Goal: Task Accomplishment & Management: Manage account settings

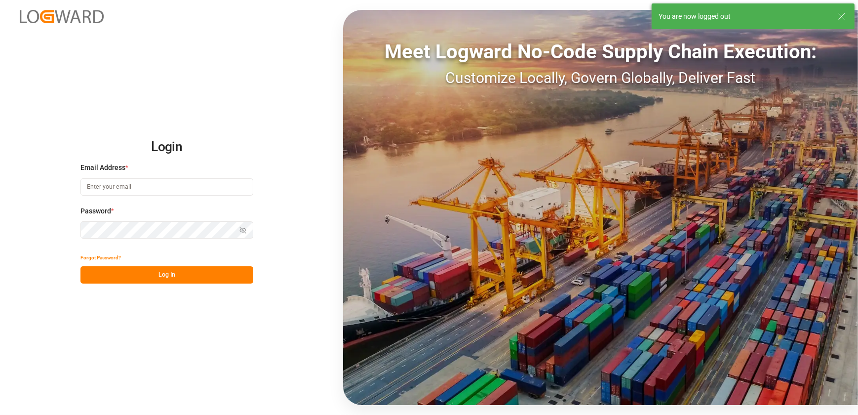
click at [138, 186] on input at bounding box center [166, 186] width 173 height 17
type input "[EMAIL_ADDRESS][DOMAIN_NAME]"
click at [167, 276] on button "Log In" at bounding box center [166, 274] width 173 height 17
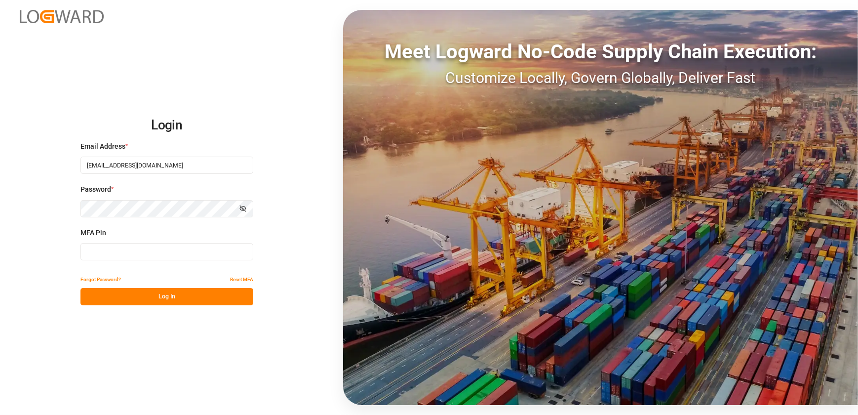
click at [136, 244] on input at bounding box center [166, 251] width 173 height 17
type input "210248"
click at [186, 296] on button "Log In" at bounding box center [166, 296] width 173 height 17
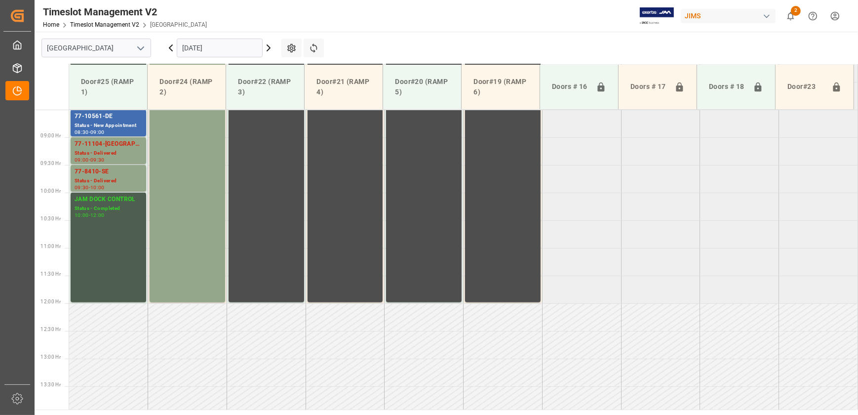
scroll to position [332, 0]
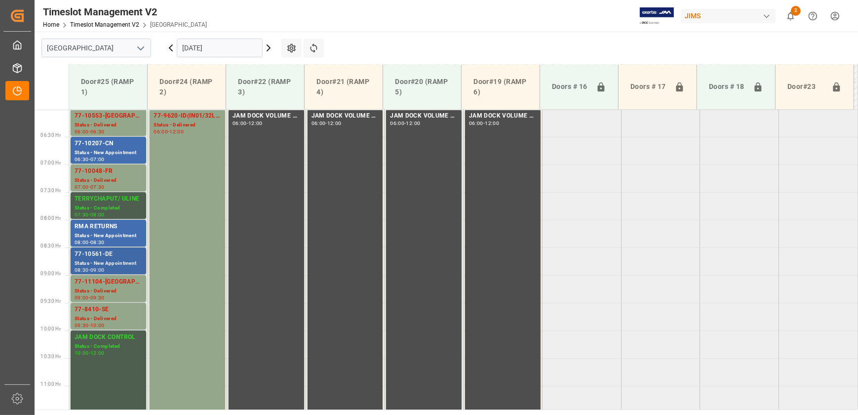
click at [101, 261] on div "Status - New Appointment" at bounding box center [109, 263] width 68 height 8
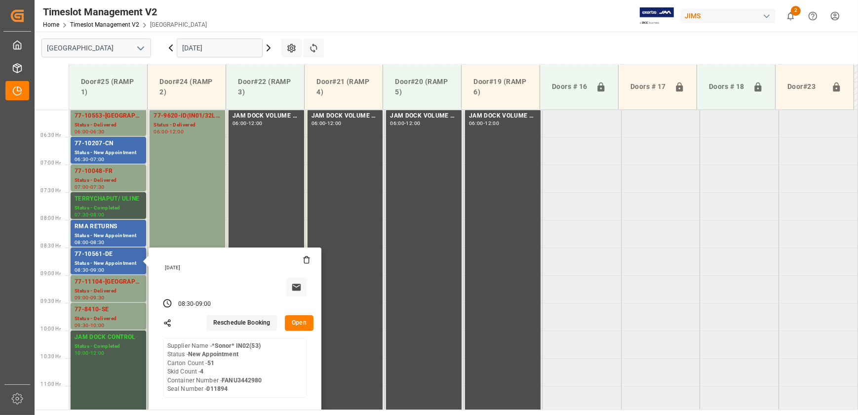
click at [291, 327] on button "Open" at bounding box center [299, 323] width 29 height 16
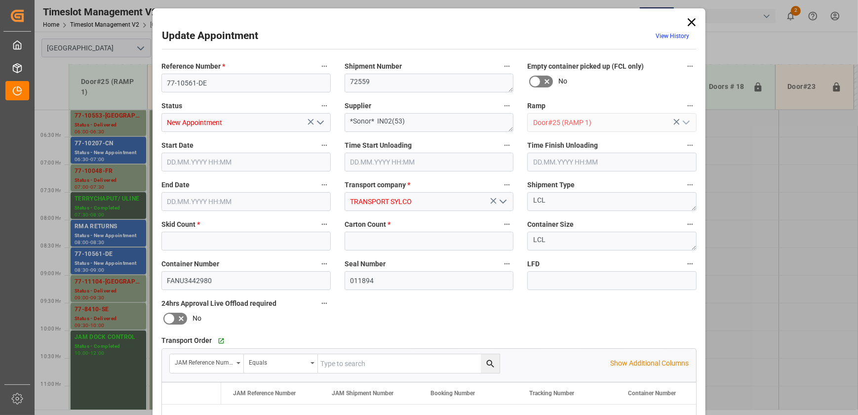
type input "4"
type input "51"
type input "[DATE] 08:30"
type input "[DATE] 09:00"
type input "[DATE] 12:32"
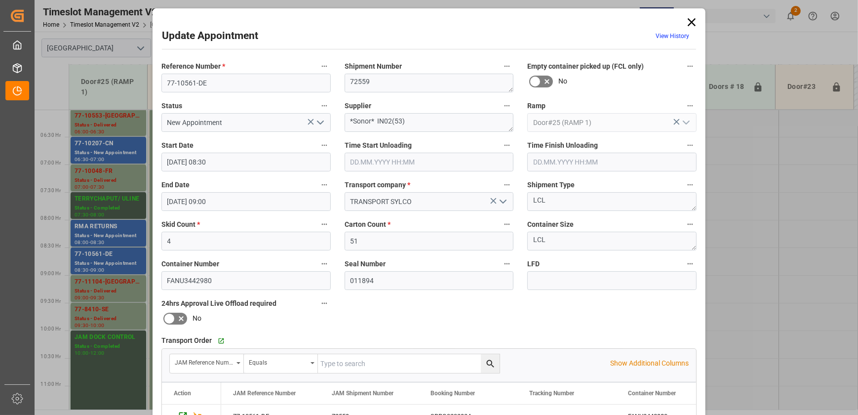
click at [694, 19] on icon at bounding box center [692, 22] width 14 height 14
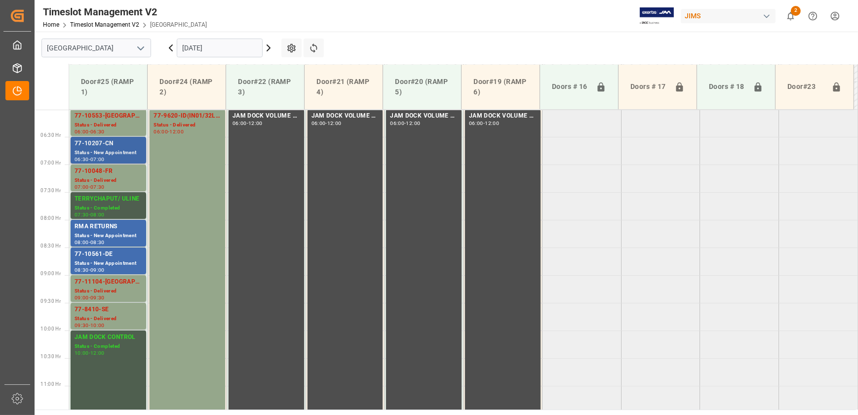
click at [120, 143] on div "77-10207-CN" at bounding box center [109, 144] width 68 height 10
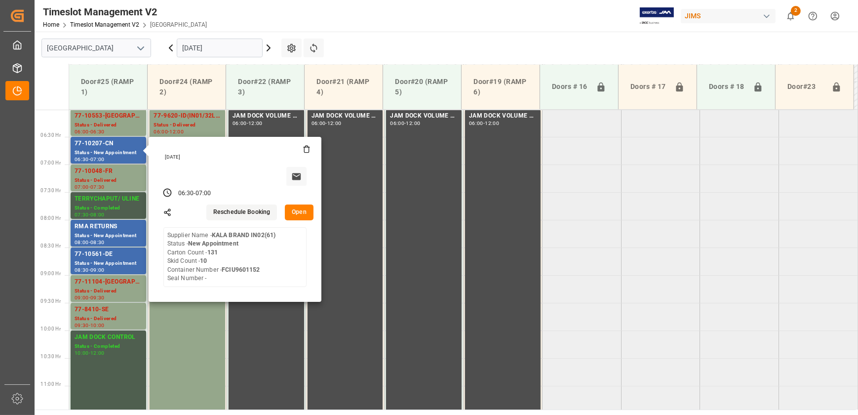
click at [293, 209] on button "Open" at bounding box center [299, 212] width 29 height 16
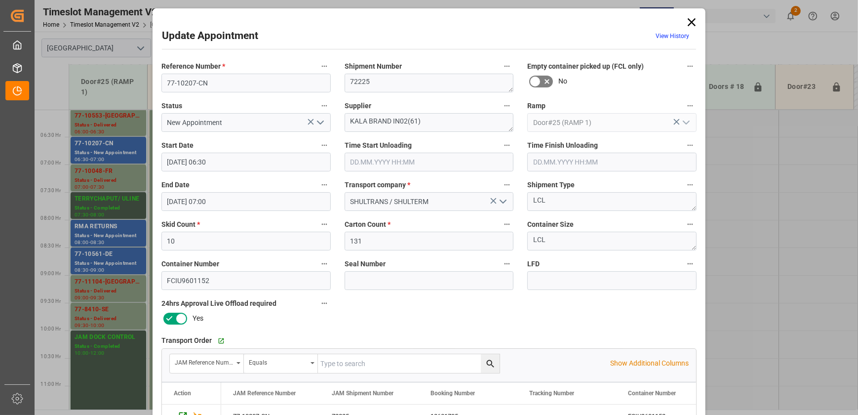
click at [322, 120] on icon "open menu" at bounding box center [320, 122] width 12 height 12
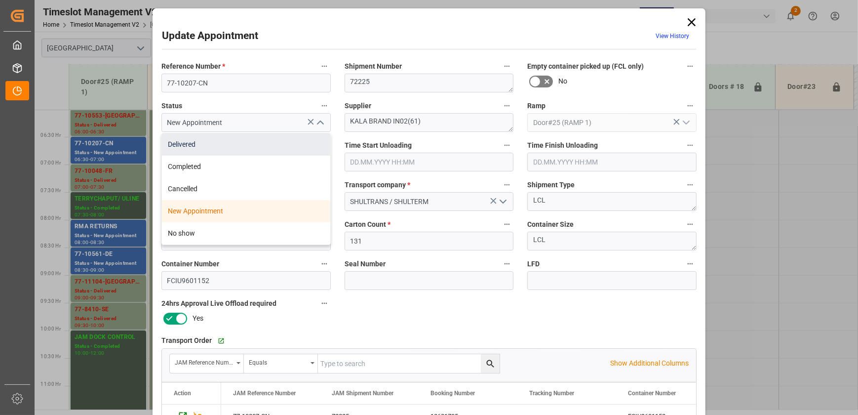
click at [285, 143] on div "Delivered" at bounding box center [246, 144] width 168 height 22
type input "Delivered"
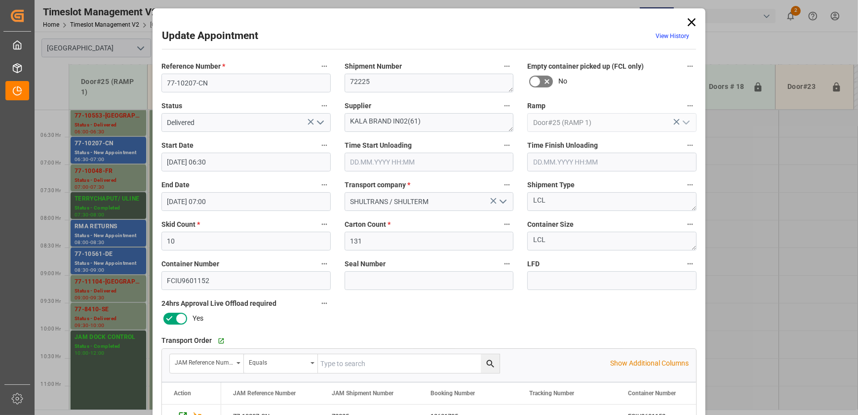
click at [422, 162] on input "text" at bounding box center [429, 162] width 169 height 19
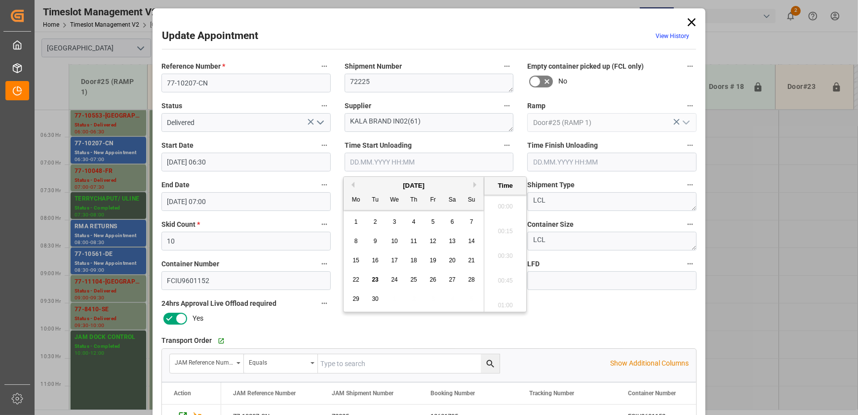
scroll to position [990, 0]
click at [374, 280] on span "23" at bounding box center [375, 279] width 6 height 7
click at [503, 254] on li "10:30" at bounding box center [505, 253] width 42 height 25
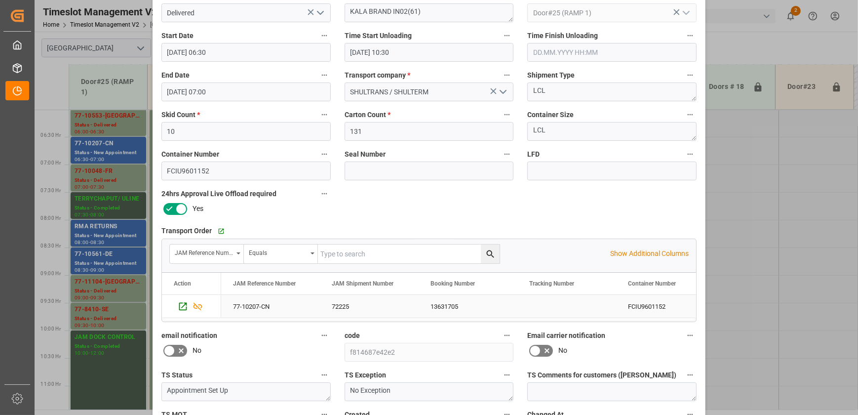
scroll to position [0, 0]
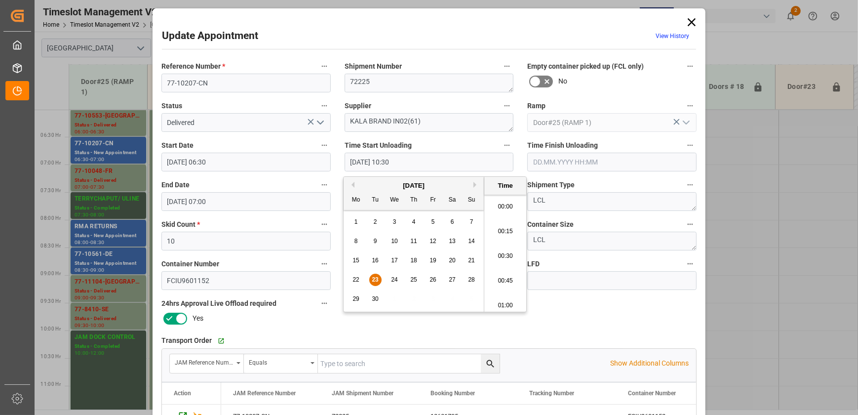
click at [447, 162] on input "[DATE] 10:30" at bounding box center [429, 162] width 169 height 19
click at [502, 222] on li "10:15" at bounding box center [505, 228] width 42 height 25
type input "[DATE] 10:15"
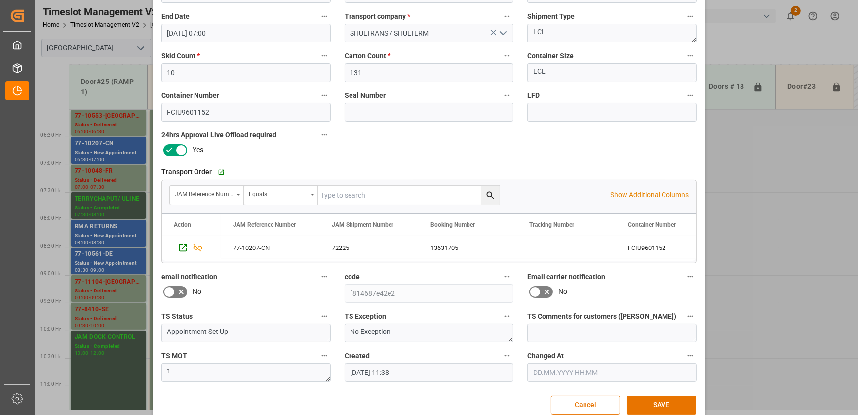
scroll to position [185, 0]
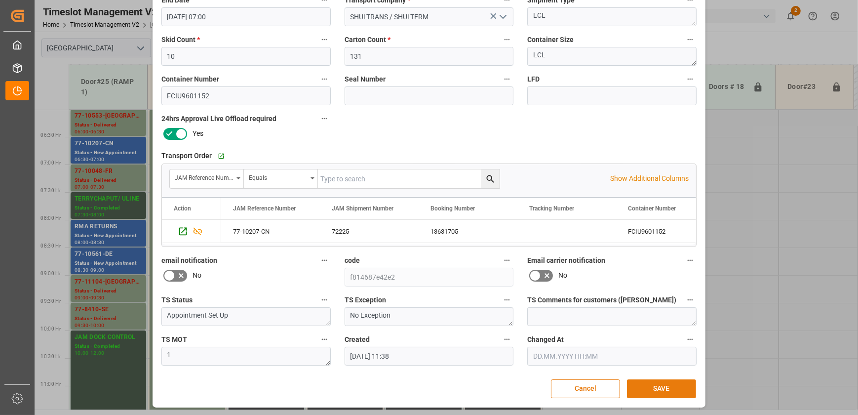
click at [651, 383] on button "SAVE" at bounding box center [661, 388] width 69 height 19
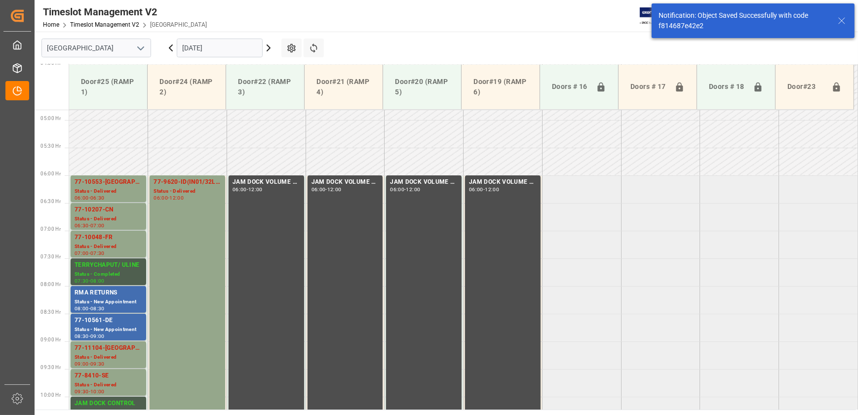
scroll to position [280, 0]
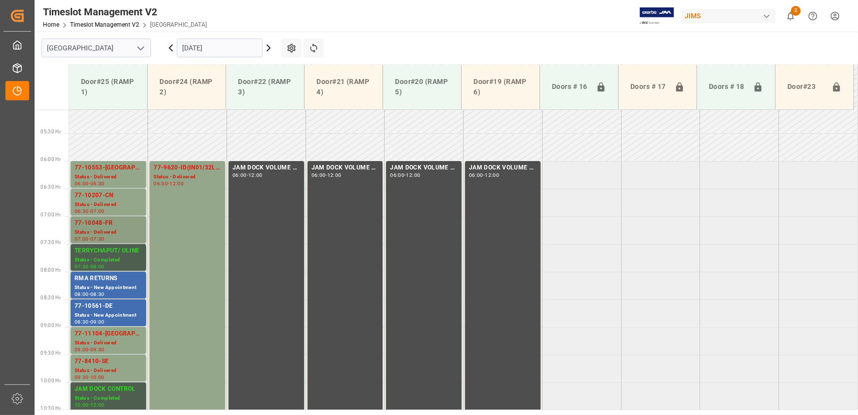
click at [113, 218] on div "77-10048-FR" at bounding box center [109, 223] width 68 height 10
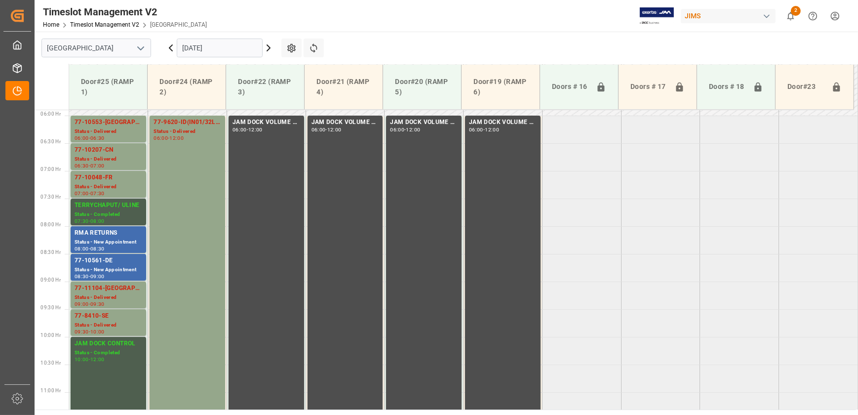
scroll to position [325, 0]
click at [267, 46] on icon at bounding box center [269, 48] width 12 height 12
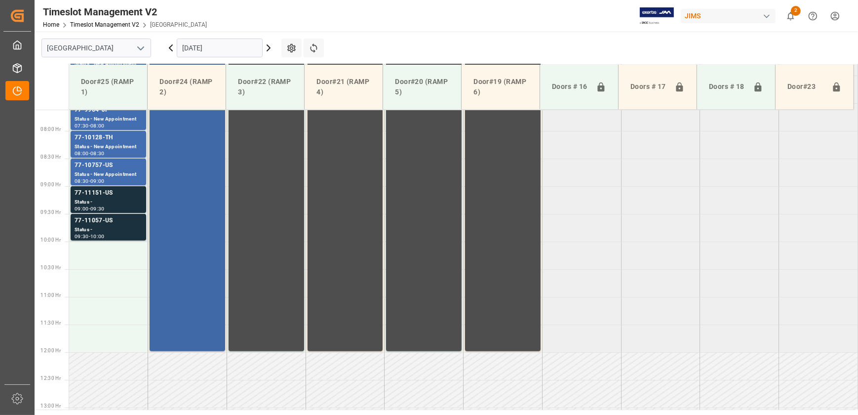
scroll to position [422, 0]
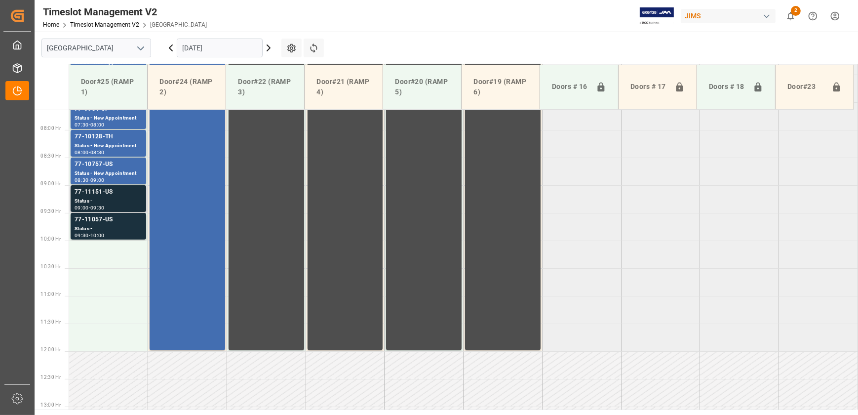
click at [114, 203] on div "Status -" at bounding box center [109, 201] width 68 height 8
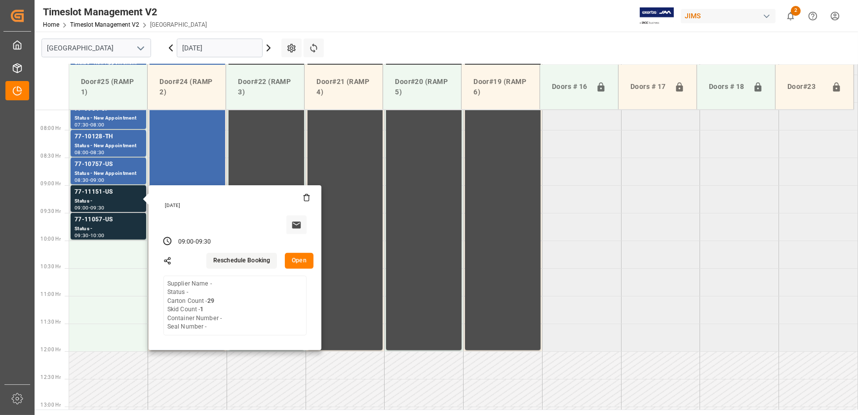
click at [294, 256] on button "Open" at bounding box center [299, 261] width 29 height 16
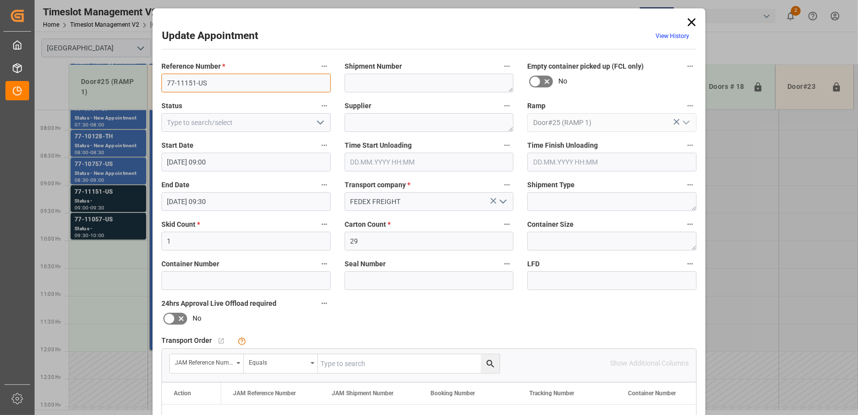
click at [222, 77] on input "77-11151-US" at bounding box center [245, 83] width 169 height 19
click at [691, 18] on icon at bounding box center [692, 22] width 14 height 14
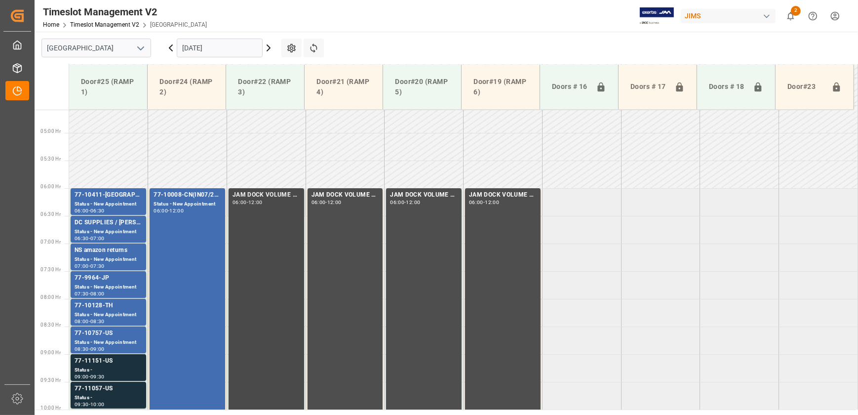
scroll to position [242, 0]
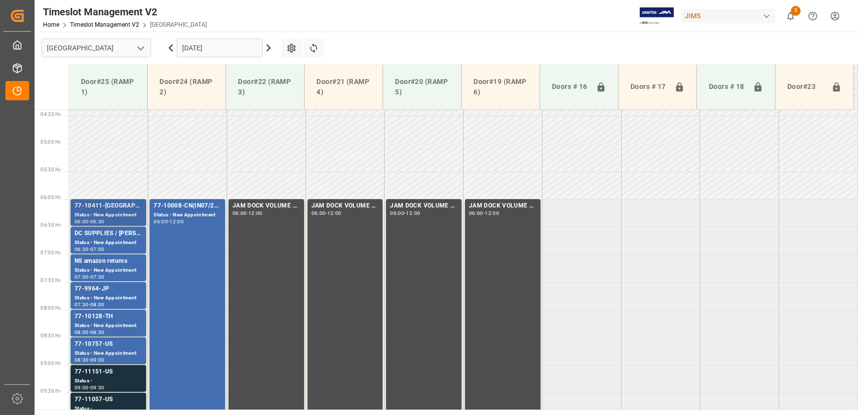
click at [124, 212] on div "Status - New Appointment" at bounding box center [109, 215] width 68 height 8
click at [103, 290] on div "77-9964-JP" at bounding box center [109, 289] width 68 height 10
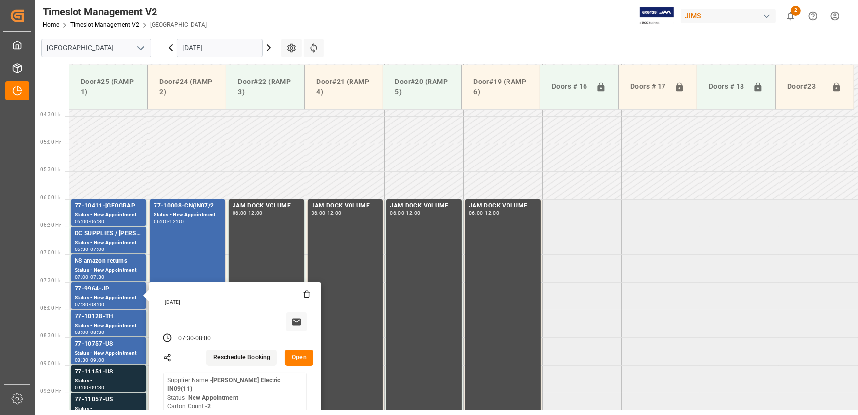
click at [308, 358] on button "Open" at bounding box center [299, 357] width 29 height 16
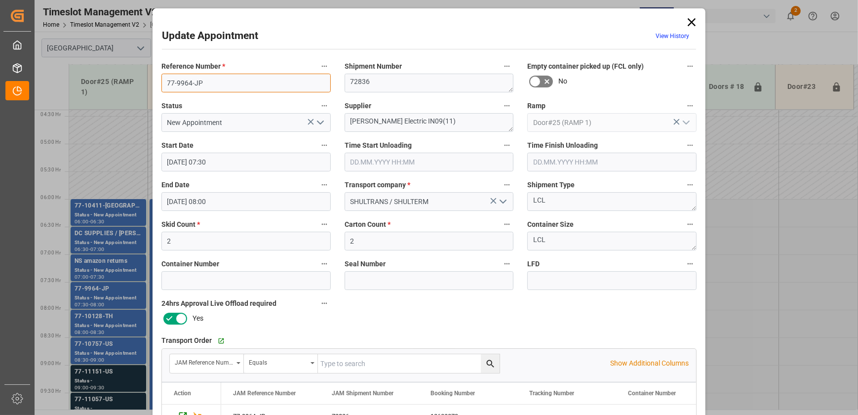
click at [221, 76] on input "77-9964-JP" at bounding box center [245, 83] width 169 height 19
click at [111, 323] on div "Update Appointment View History Reference Number * 77-9964-JP Shipment Number 7…" at bounding box center [429, 207] width 858 height 415
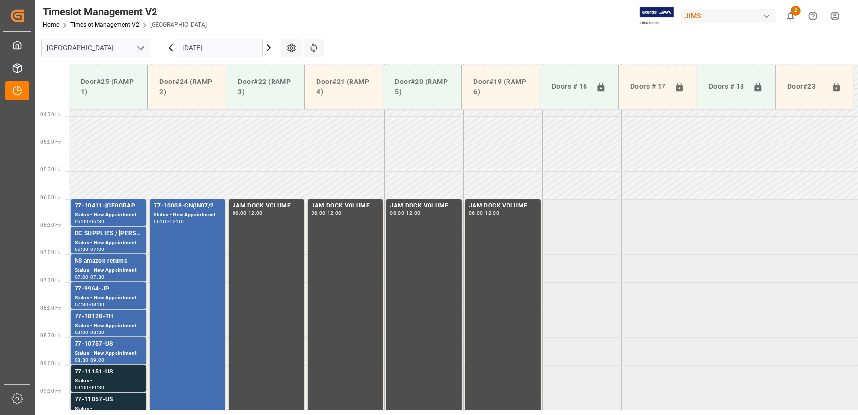
click at [111, 323] on div "Status - New Appointment" at bounding box center [109, 325] width 68 height 8
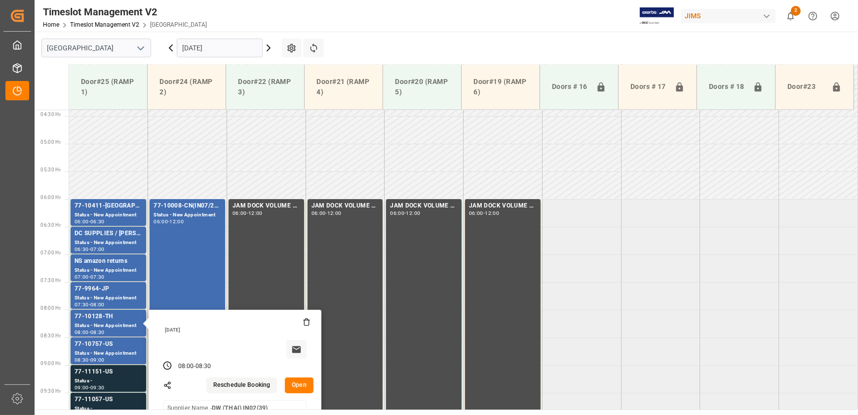
click at [300, 378] on button "Open" at bounding box center [299, 385] width 29 height 16
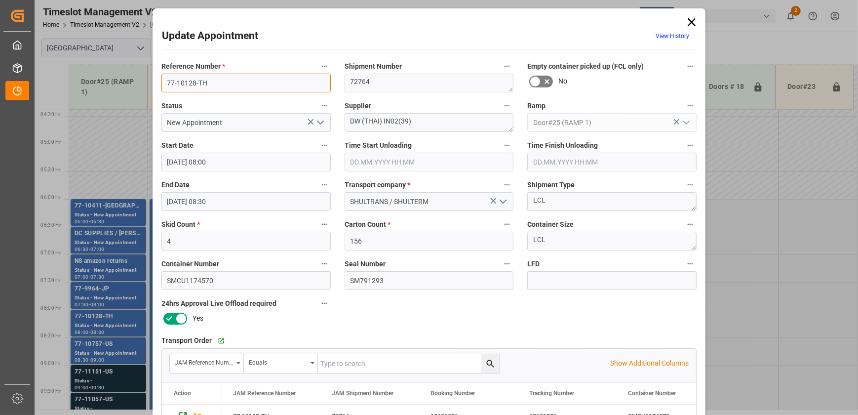
click at [217, 78] on input "77-10128-TH" at bounding box center [245, 83] width 169 height 19
click at [109, 351] on div "Update Appointment View History Reference Number * 77-10128-TH Shipment Number …" at bounding box center [429, 207] width 858 height 415
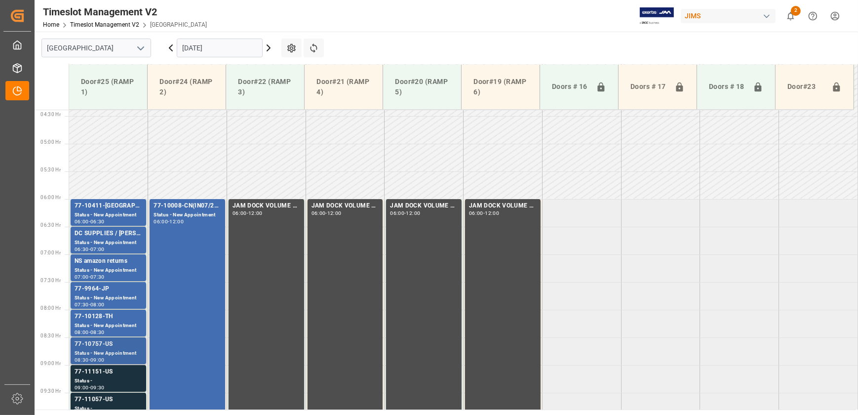
click at [111, 350] on div "Status - New Appointment" at bounding box center [109, 353] width 68 height 8
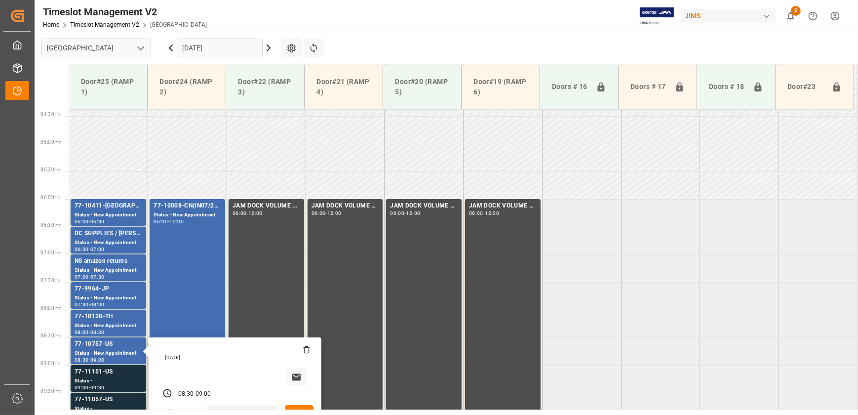
click at [299, 405] on button "Open" at bounding box center [299, 413] width 29 height 16
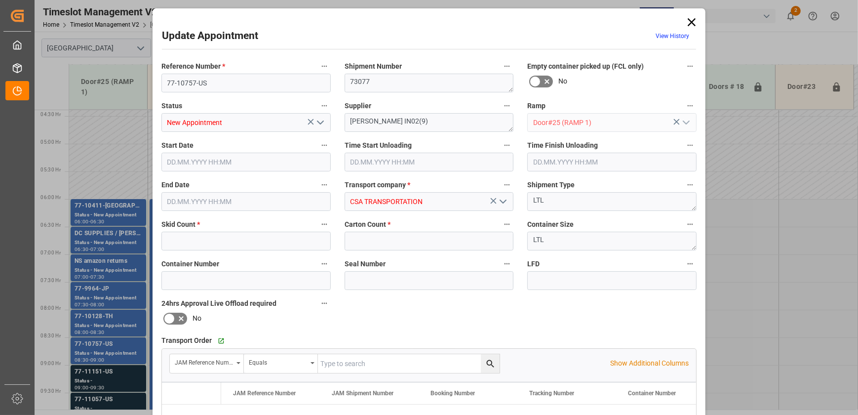
type input "1"
type input "29"
type input "[DATE] 08:30"
type input "[DATE] 09:00"
type input "[DATE] 13:30"
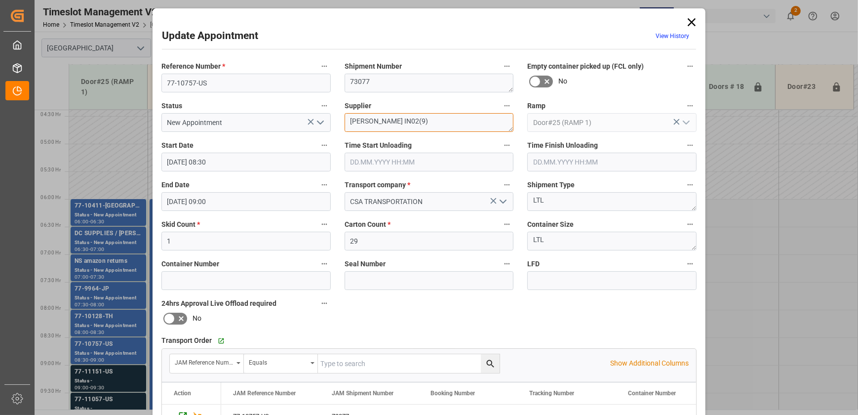
drag, startPoint x: 371, startPoint y: 121, endPoint x: 301, endPoint y: 121, distance: 70.1
click at [301, 121] on div "Reference Number * 77-10757-US Shipment Number 73077 Empty container picked up …" at bounding box center [428, 304] width 549 height 497
click at [211, 82] on input "77-10757-US" at bounding box center [245, 83] width 169 height 19
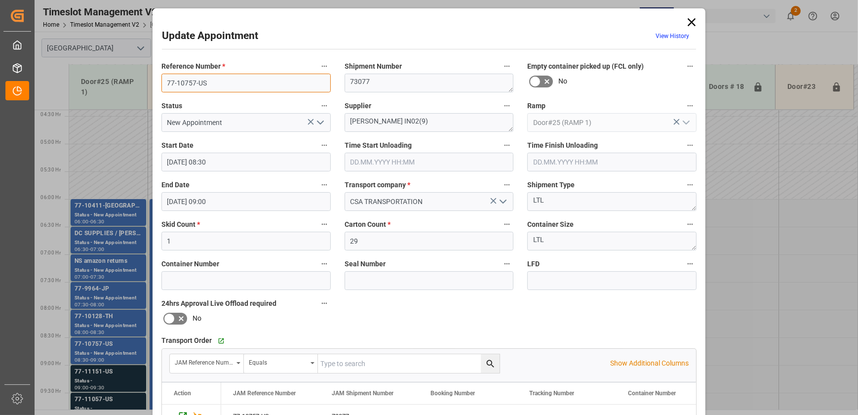
click at [248, 83] on input "77-10757-US" at bounding box center [245, 83] width 169 height 19
click at [98, 371] on div "Update Appointment View History Reference Number * 77-10757-US Shipment Number …" at bounding box center [429, 207] width 858 height 415
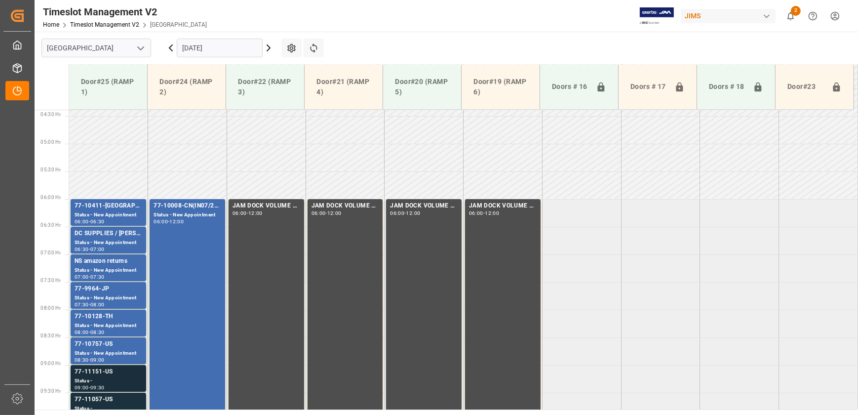
click at [98, 372] on div "77-11151-US" at bounding box center [109, 372] width 68 height 10
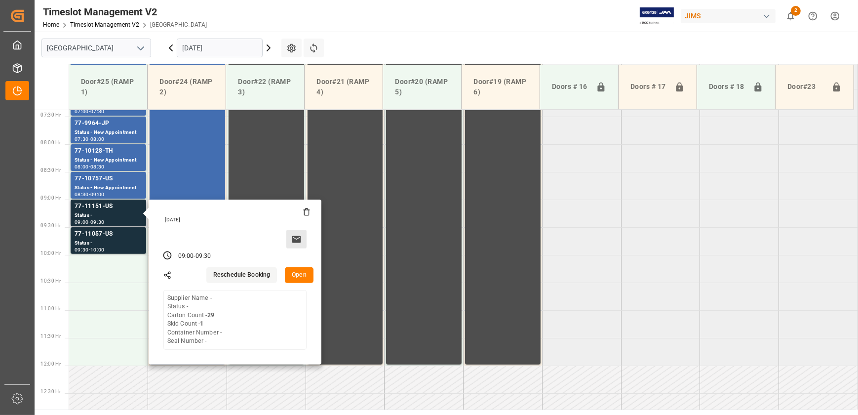
scroll to position [422, 0]
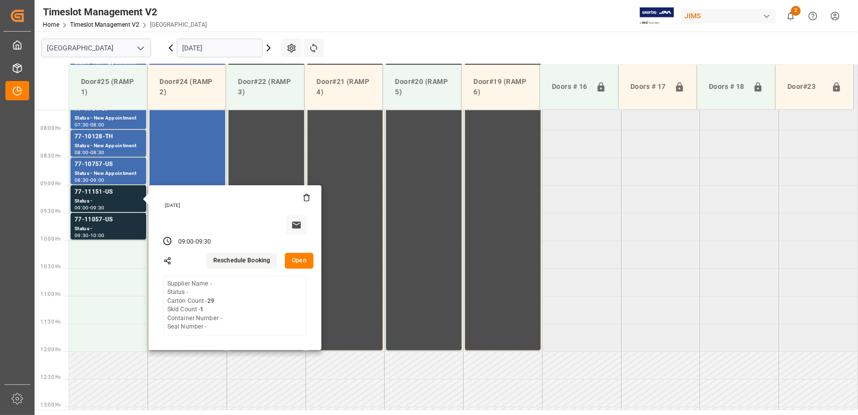
click at [294, 268] on div "[DATE] 09:00 - 09:30 Reschedule Booking Open Supplier Name - Status - Carton Co…" at bounding box center [235, 267] width 173 height 165
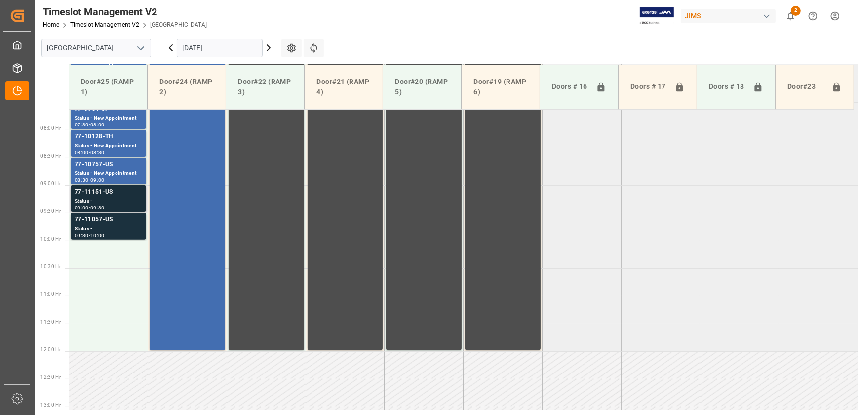
click at [114, 195] on div "77-11151-US" at bounding box center [109, 192] width 68 height 10
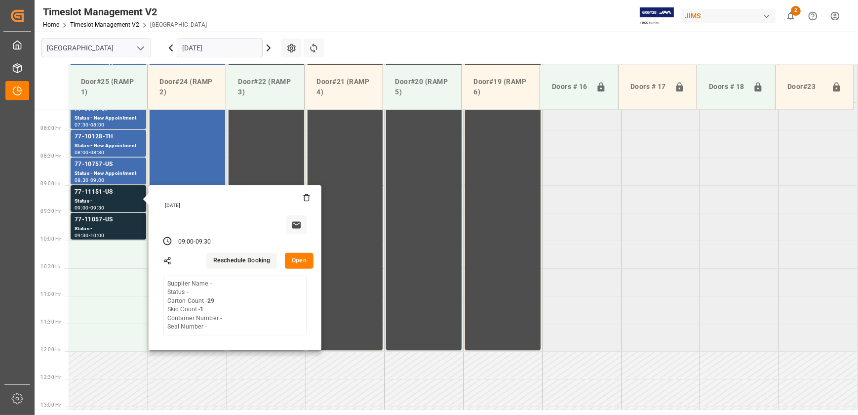
click at [303, 261] on button "Open" at bounding box center [299, 261] width 29 height 16
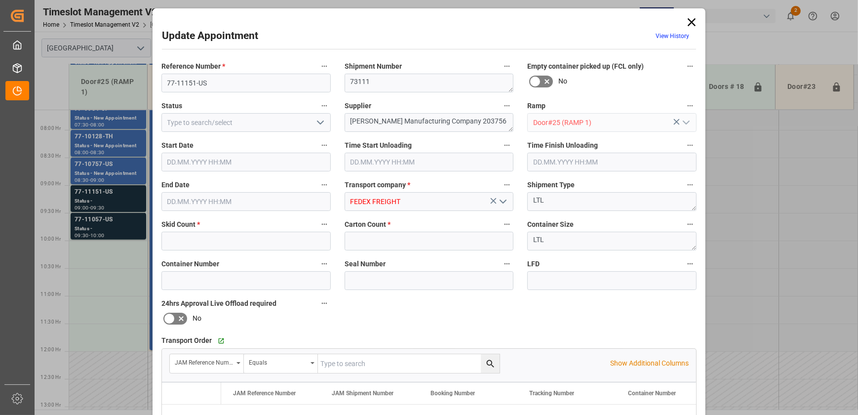
type input "1"
type input "29"
type input "[DATE] 09:00"
type input "[DATE] 09:30"
type input "[DATE] 14:38"
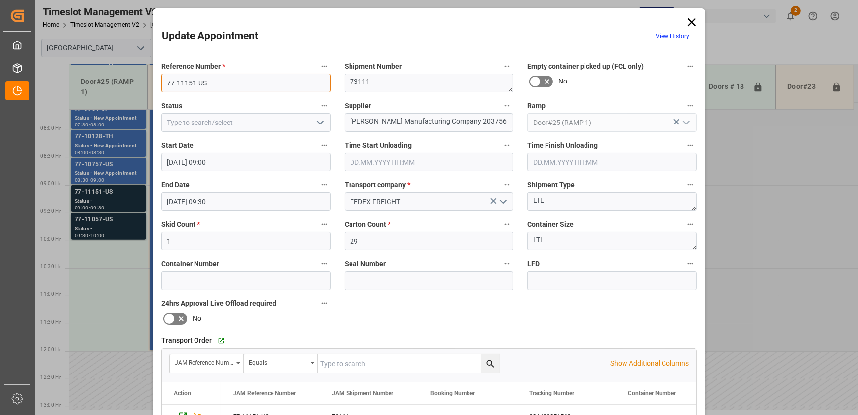
click at [211, 84] on input "77-11151-US" at bounding box center [245, 83] width 169 height 19
click at [104, 213] on div "Update Appointment View History Reference Number * 77-11151-US Shipment Number …" at bounding box center [429, 207] width 858 height 415
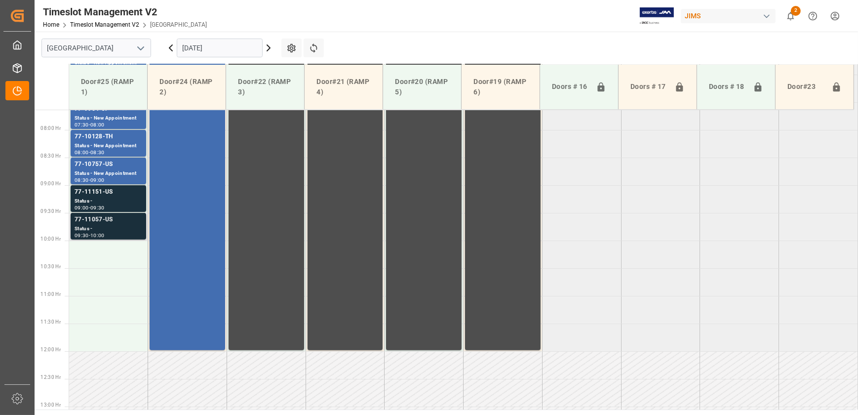
click at [96, 220] on div "77-11057-US" at bounding box center [109, 220] width 68 height 10
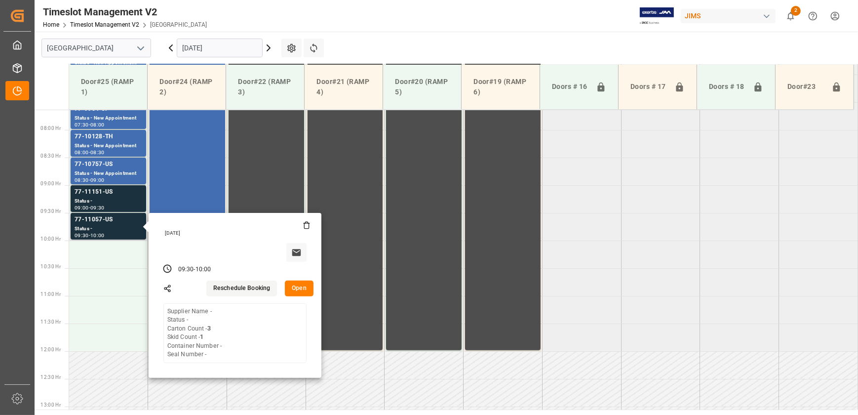
click at [311, 288] on button "Open" at bounding box center [299, 288] width 29 height 16
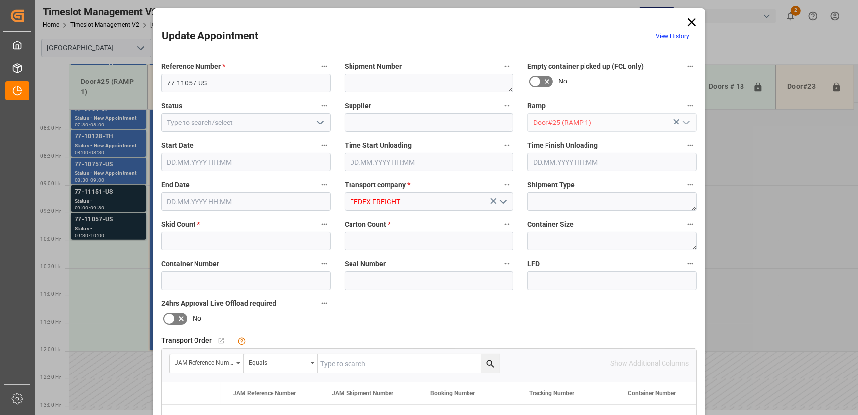
type input "1"
type input "3"
type input "[DATE] 09:30"
type input "[DATE] 10:00"
type input "[DATE] 14:40"
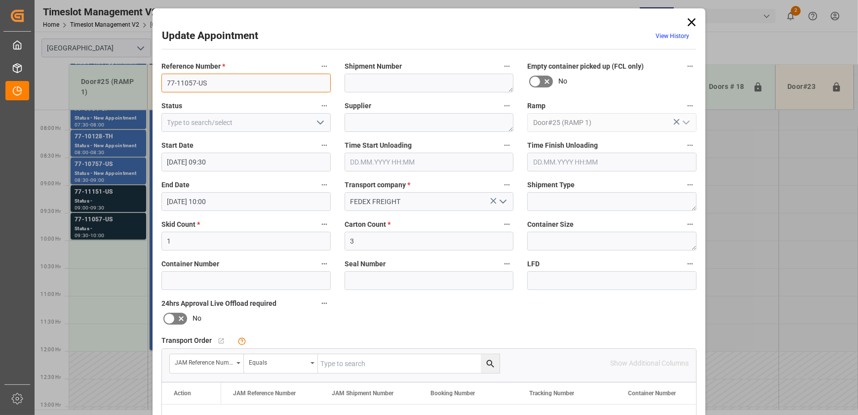
click at [218, 85] on input "77-11057-US" at bounding box center [245, 83] width 169 height 19
click at [347, 366] on input "text" at bounding box center [409, 363] width 182 height 19
paste input "77-11057-US"
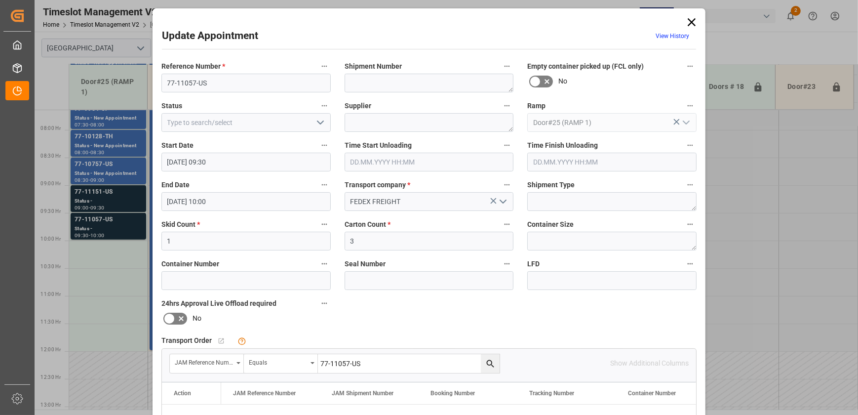
type input "77-11057-US"
click at [485, 366] on icon "search button" at bounding box center [490, 363] width 10 height 10
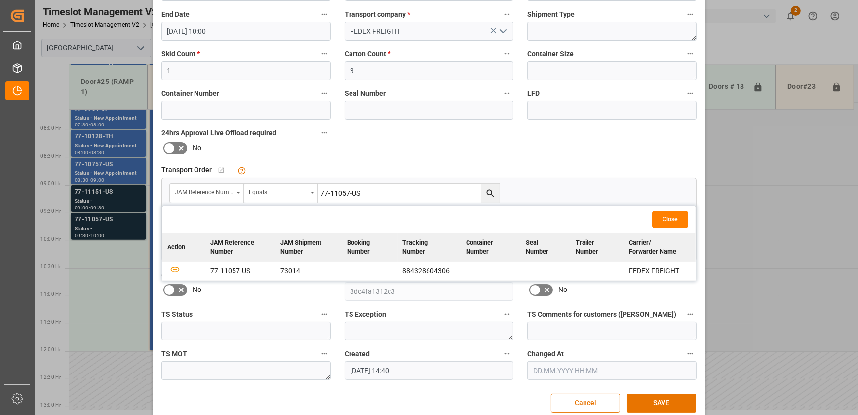
scroll to position [185, 0]
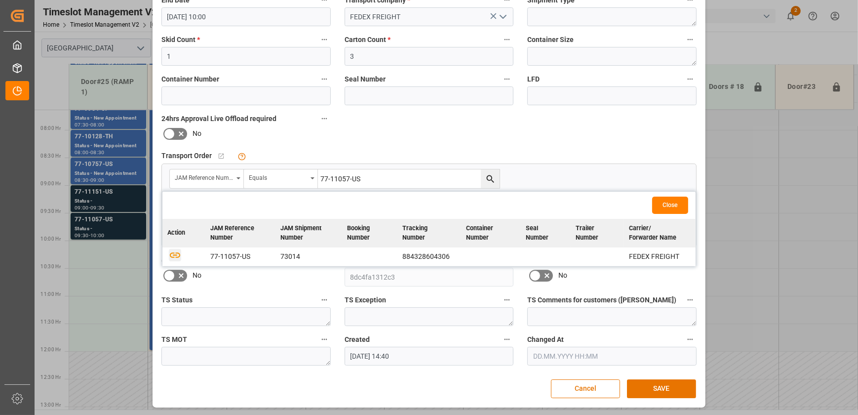
click at [170, 250] on icon "button" at bounding box center [175, 254] width 12 height 12
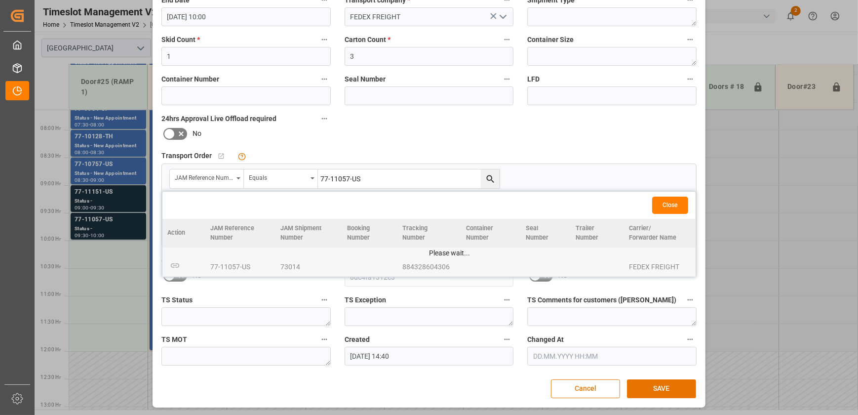
click at [668, 192] on div "Close" at bounding box center [428, 205] width 533 height 27
click at [662, 198] on button "Close" at bounding box center [670, 204] width 36 height 17
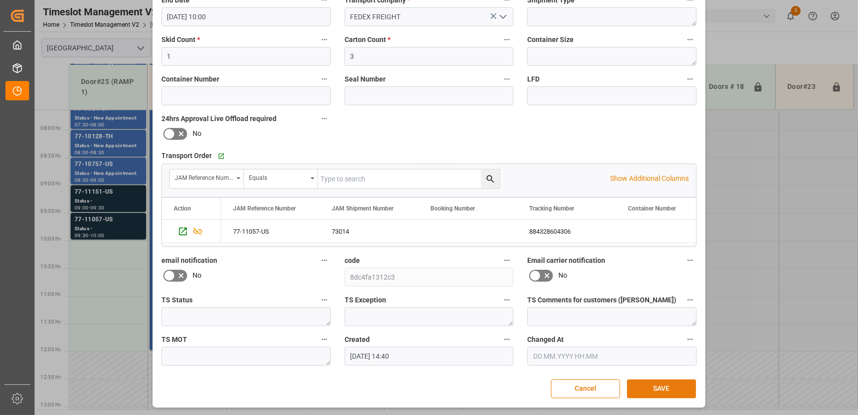
click at [644, 387] on button "SAVE" at bounding box center [661, 388] width 69 height 19
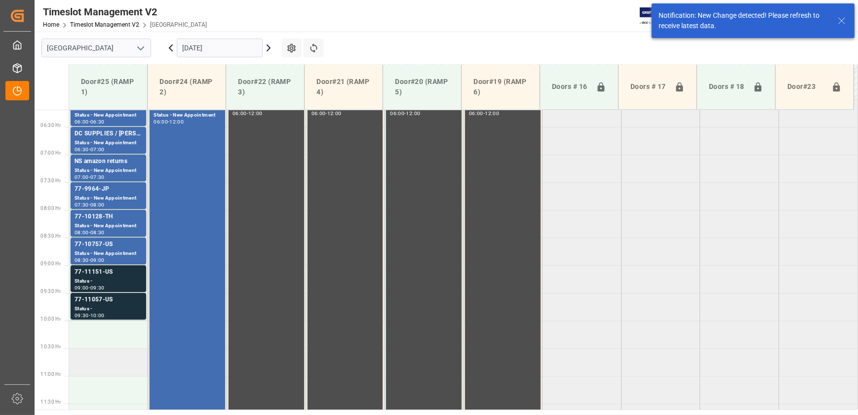
scroll to position [446, 0]
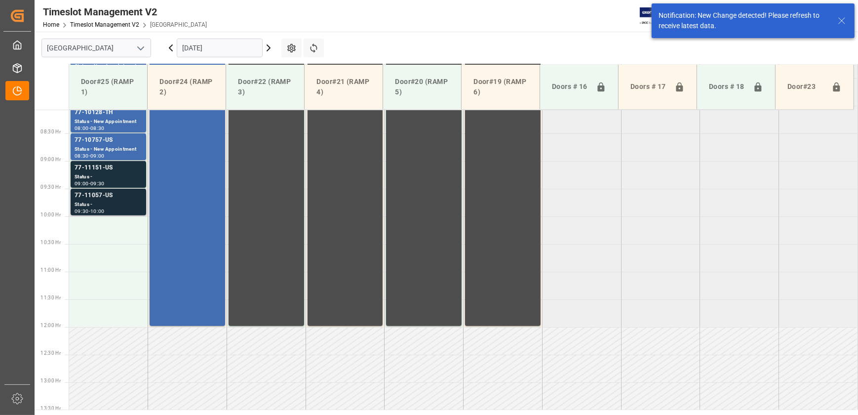
click at [102, 201] on div "Status -" at bounding box center [109, 204] width 68 height 8
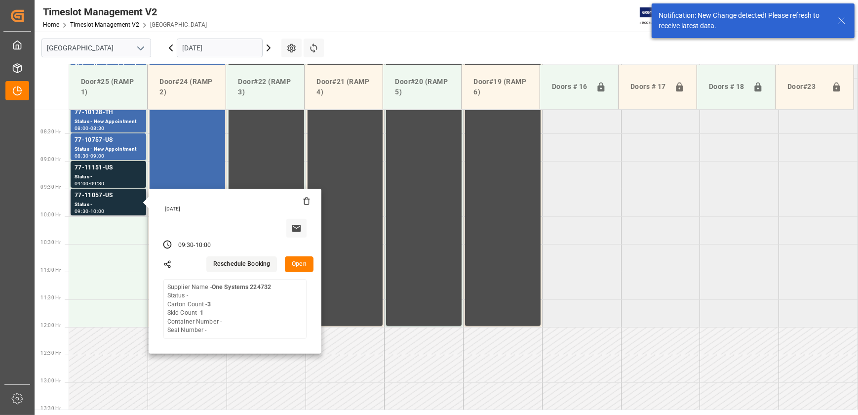
click at [290, 257] on button "Open" at bounding box center [299, 264] width 29 height 16
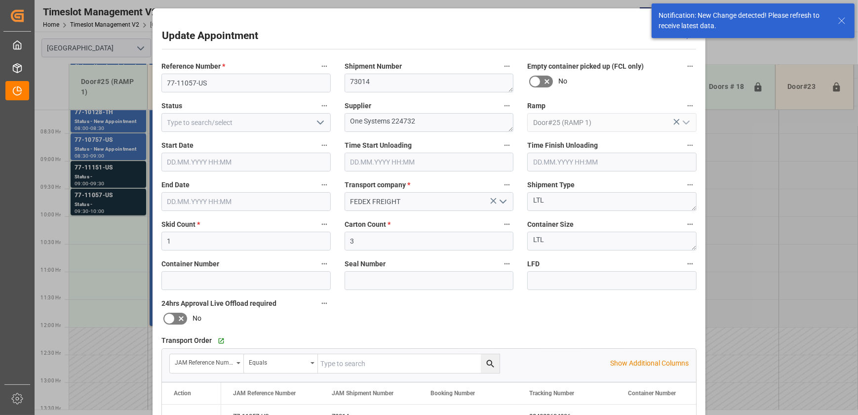
type input "[DATE] 09:30"
type input "[DATE] 10:00"
type input "[DATE] 14:40"
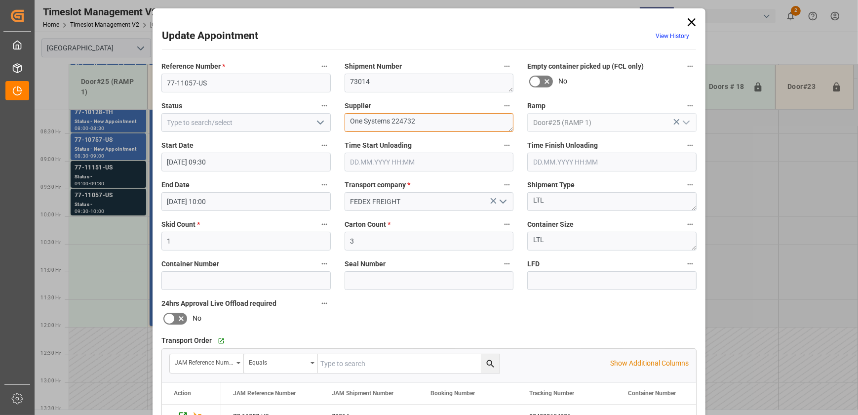
drag, startPoint x: 436, startPoint y: 120, endPoint x: 391, endPoint y: 121, distance: 44.4
click at [391, 121] on textarea "One Systems 224732" at bounding box center [429, 122] width 169 height 19
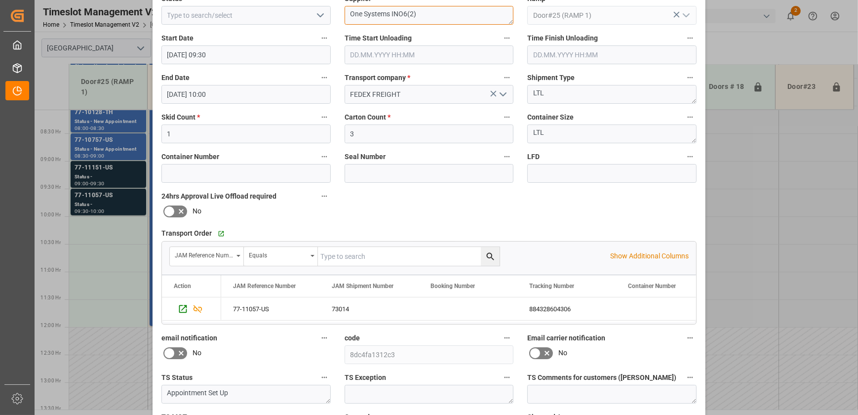
scroll to position [185, 0]
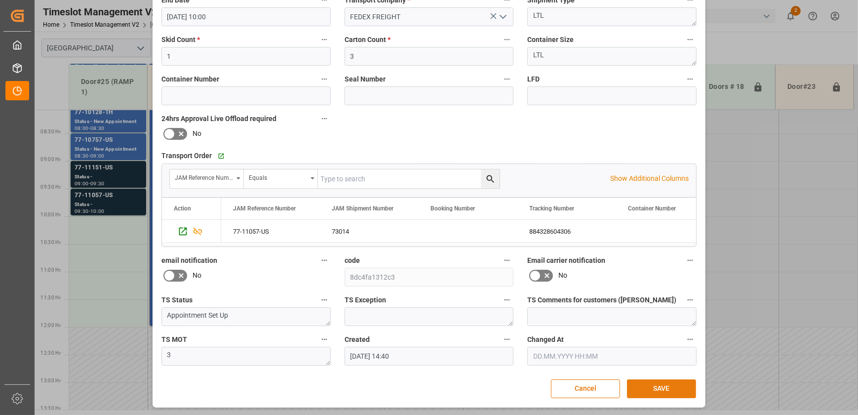
type textarea "One Systems INO6(2)"
click at [653, 390] on button "SAVE" at bounding box center [661, 388] width 69 height 19
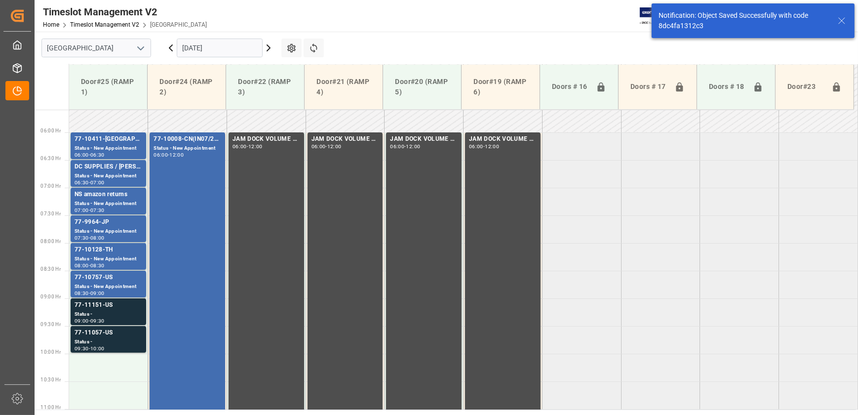
scroll to position [401, 0]
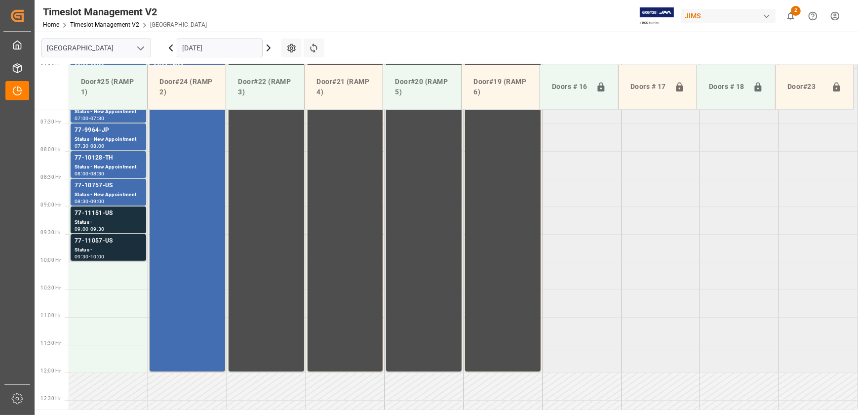
click at [123, 243] on div "77-11057-US" at bounding box center [109, 241] width 68 height 10
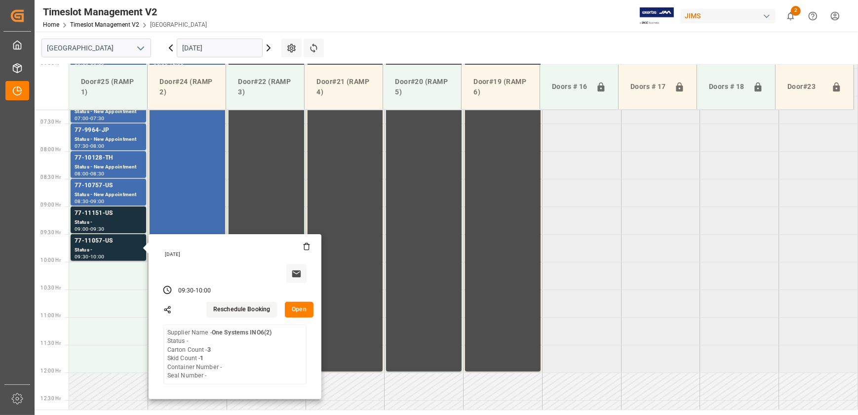
click at [291, 315] on button "Open" at bounding box center [299, 310] width 29 height 16
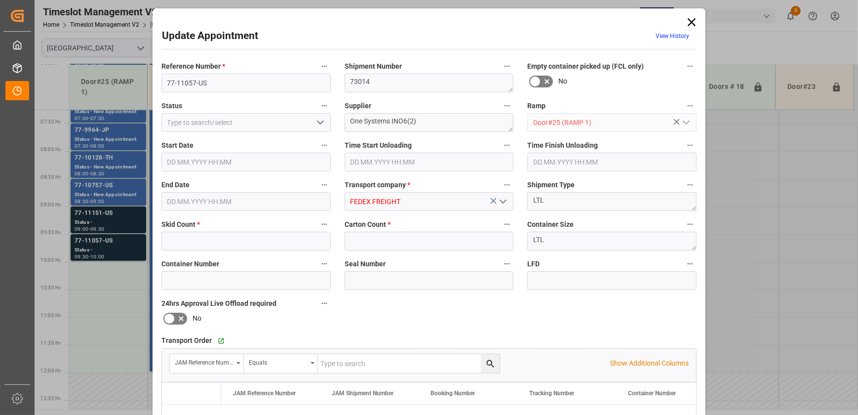
type input "1"
type input "3"
type input "[DATE] 09:30"
type input "[DATE] 10:00"
type input "[DATE] 14:40"
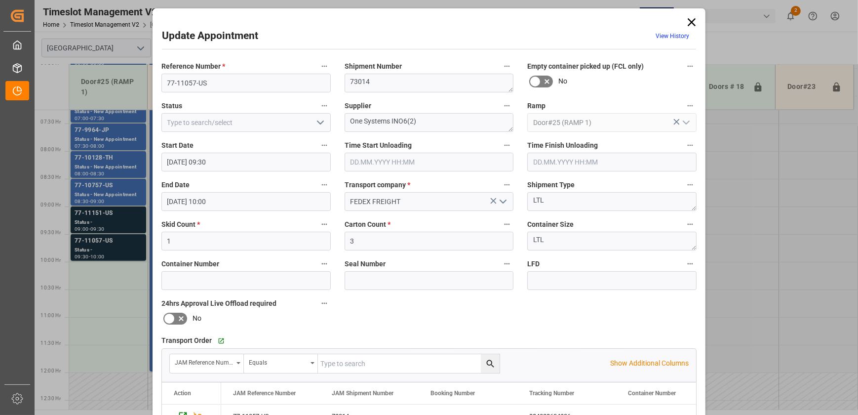
click at [100, 298] on div "Update Appointment View History Reference Number * 77-11057-US Shipment Number …" at bounding box center [429, 207] width 858 height 415
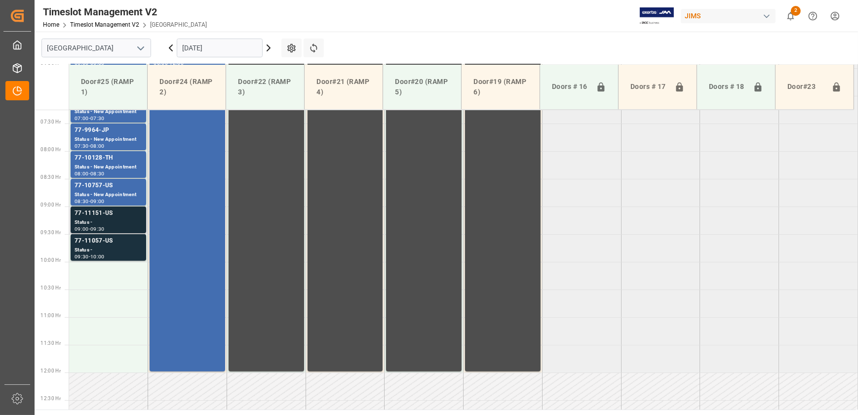
click at [103, 212] on div "77-11151-US" at bounding box center [109, 213] width 68 height 10
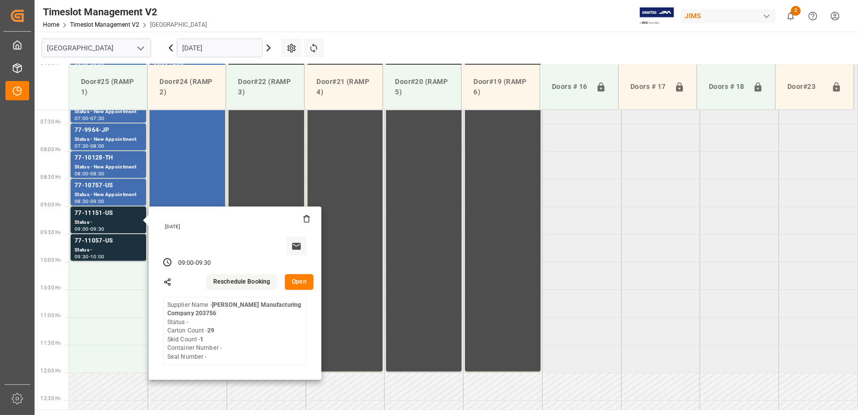
click at [288, 277] on button "Open" at bounding box center [299, 282] width 29 height 16
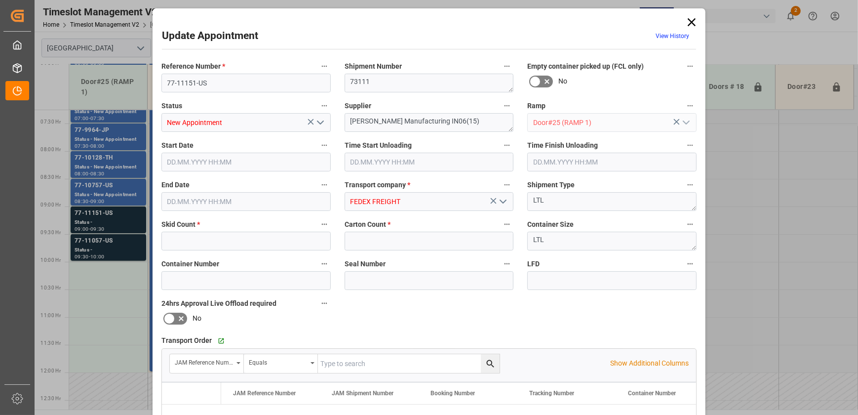
type input "1"
type input "29"
type input "[DATE] 09:00"
type input "[DATE] 09:30"
type input "[DATE] 14:38"
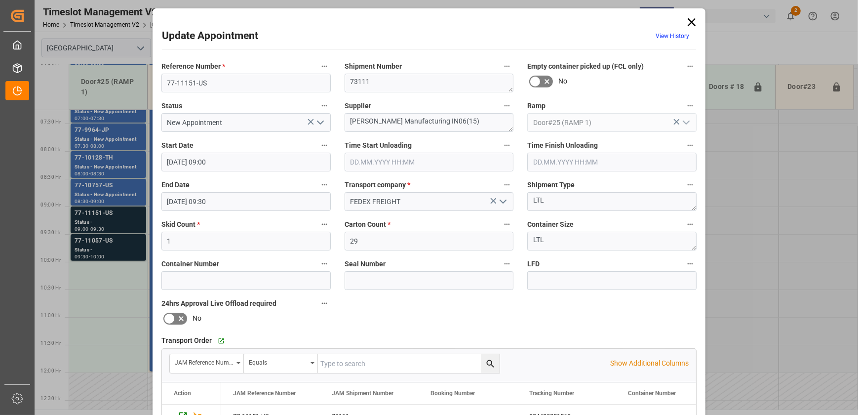
click at [116, 311] on div "Update Appointment View History Reference Number * 77-11151-US Shipment Number …" at bounding box center [429, 207] width 858 height 415
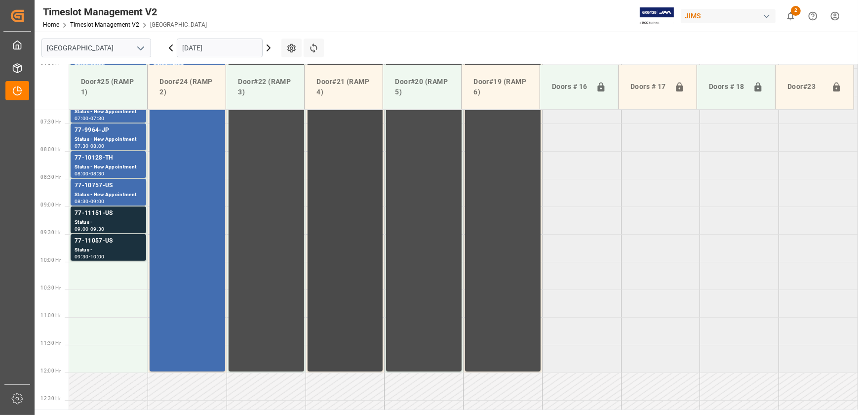
drag, startPoint x: 269, startPoint y: 47, endPoint x: 312, endPoint y: 157, distance: 117.7
click at [312, 157] on main "[GEOGRAPHIC_DATA] [DATE] Settings Refresh Time Slots Door#25 (RAMP 1) Door#24 (…" at bounding box center [445, 221] width 821 height 378
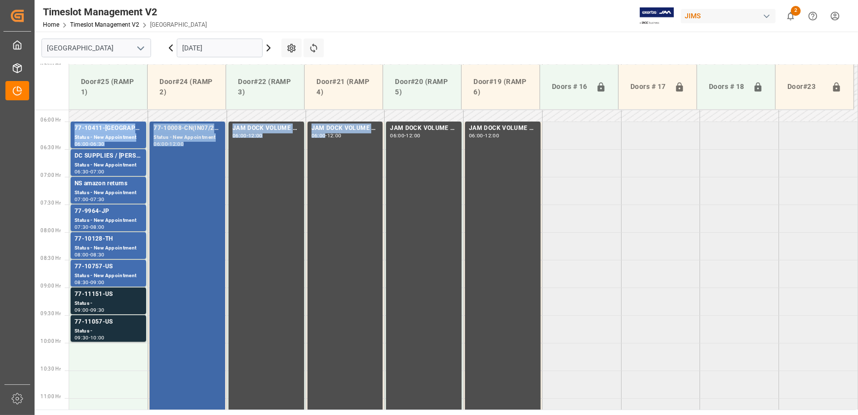
scroll to position [311, 0]
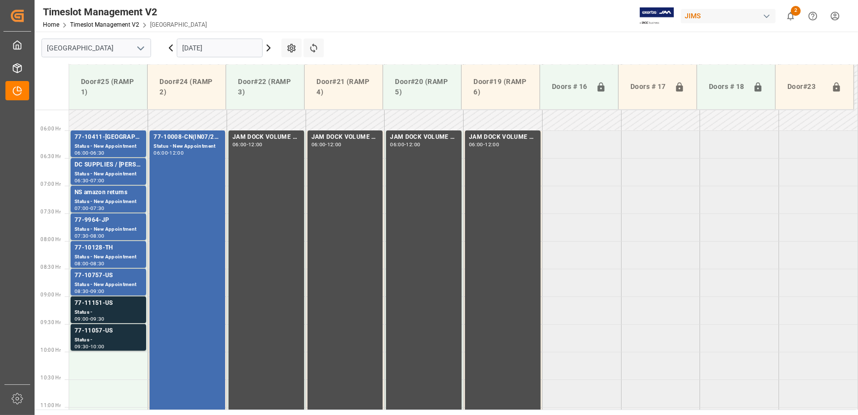
click at [269, 47] on icon at bounding box center [268, 48] width 3 height 6
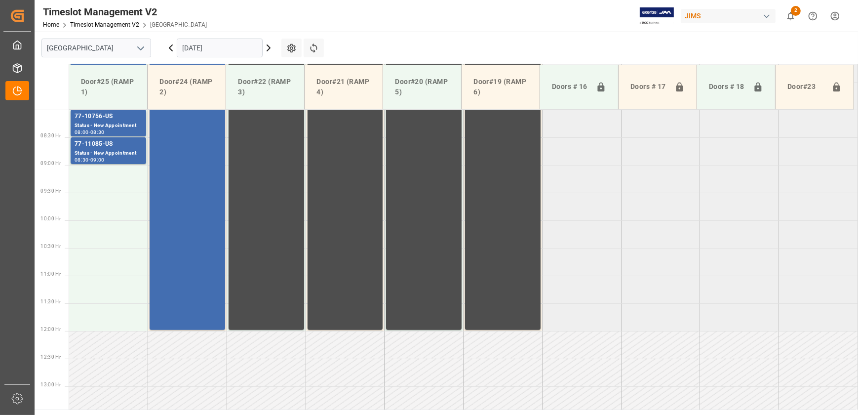
scroll to position [287, 0]
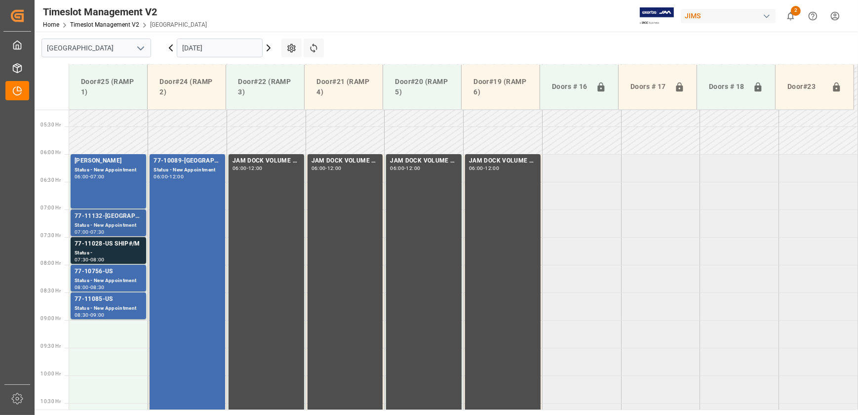
click at [132, 215] on div "77-11132-[GEOGRAPHIC_DATA]" at bounding box center [109, 216] width 68 height 10
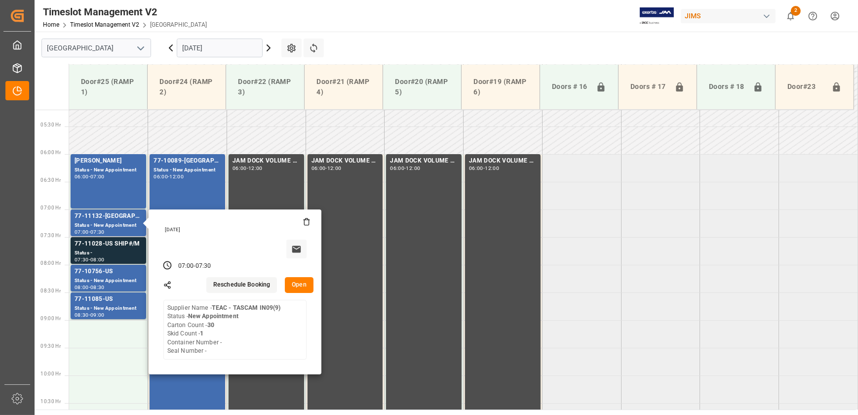
click at [307, 288] on button "Open" at bounding box center [299, 285] width 29 height 16
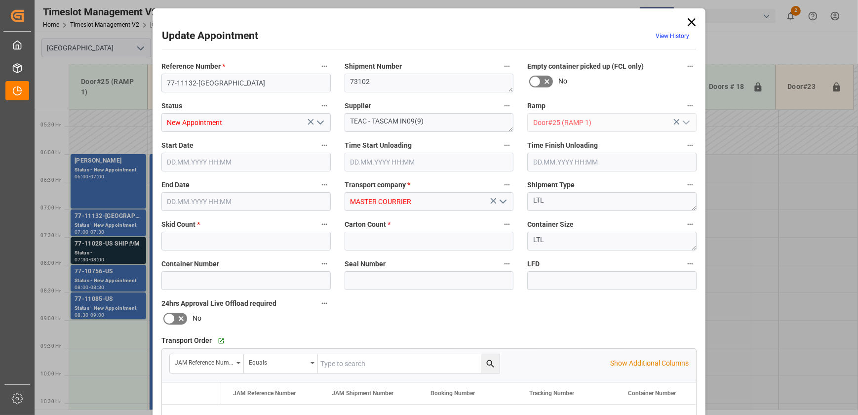
type input "1"
type input "30"
type input "[DATE] 07:00"
type input "[DATE] 07:30"
type input "[DATE] 13:07"
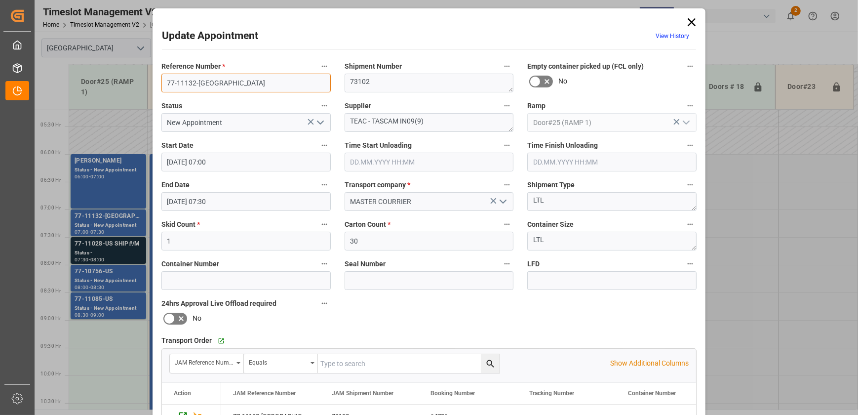
click at [212, 84] on input "77-11132-[GEOGRAPHIC_DATA]" at bounding box center [245, 83] width 169 height 19
drag, startPoint x: 399, startPoint y: 118, endPoint x: 266, endPoint y: 119, distance: 133.3
click at [266, 119] on div "Reference Number * 77-11132-US Shipment Number 73102 Empty container picked up …" at bounding box center [428, 304] width 549 height 497
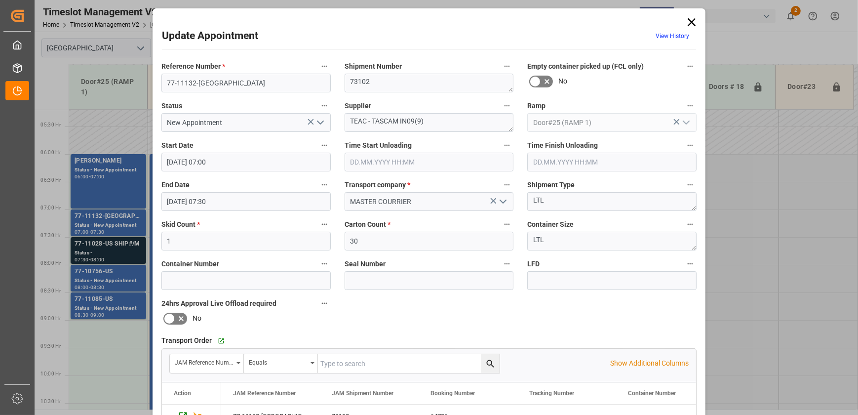
click at [107, 252] on div "Update Appointment View History Reference Number * 77-11132-US Shipment Number …" at bounding box center [429, 207] width 858 height 415
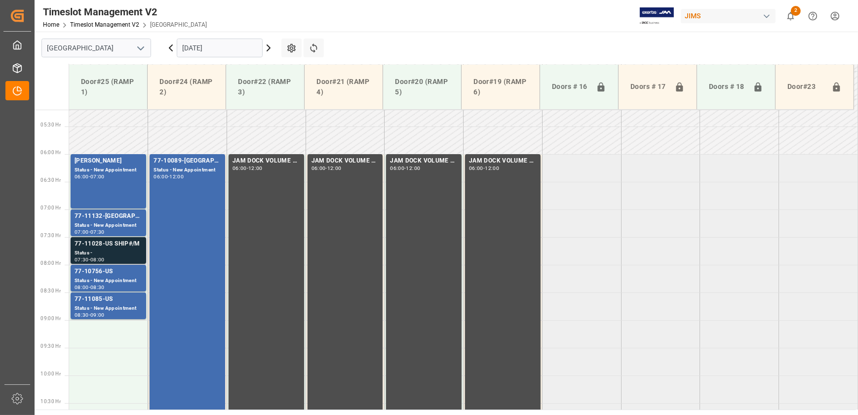
click at [107, 252] on div "Status -" at bounding box center [109, 253] width 68 height 8
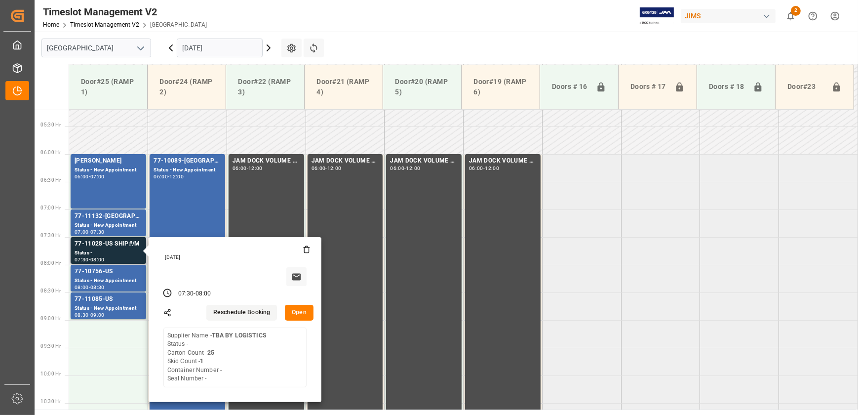
click at [304, 309] on button "Open" at bounding box center [299, 313] width 29 height 16
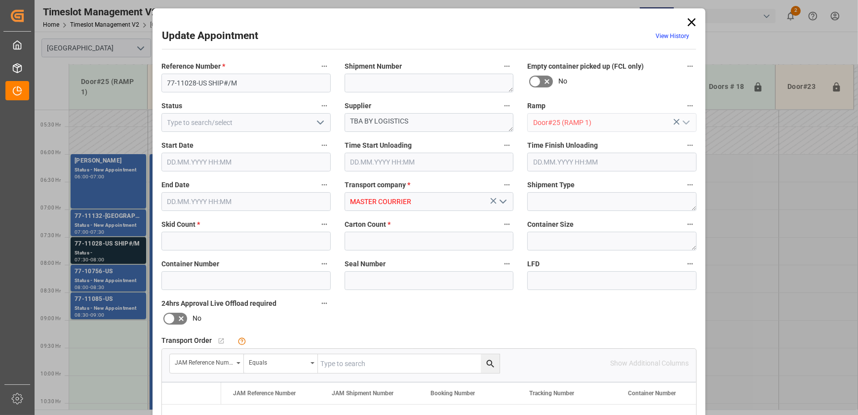
type input "1"
type input "25"
type input "[DATE] 07:30"
type input "[DATE] 08:00"
type input "[DATE] 13:03"
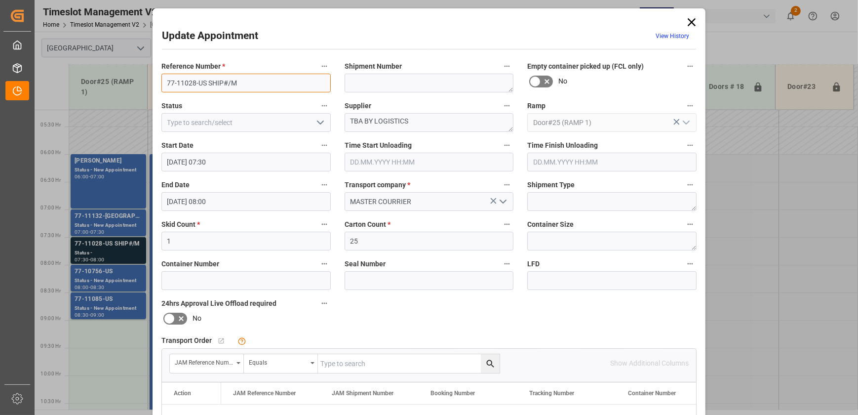
click at [247, 82] on input "77-11028-US SHIP#/M" at bounding box center [245, 83] width 169 height 19
drag, startPoint x: 206, startPoint y: 81, endPoint x: 114, endPoint y: 83, distance: 91.8
click at [114, 83] on div "Update Appointment View History Reference Number * 77-11028-US SHIP#/M Shipment…" at bounding box center [429, 207] width 858 height 415
click at [430, 122] on textarea "TBA BY LOGISTICS" at bounding box center [429, 122] width 169 height 19
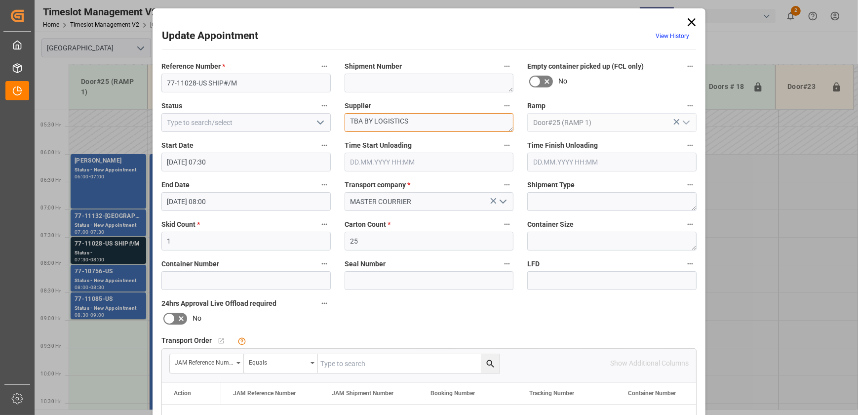
click at [430, 122] on textarea "TBA BY LOGISTICS" at bounding box center [429, 122] width 169 height 19
click at [431, 122] on textarea "TBA BY LOGISTICS" at bounding box center [429, 122] width 169 height 19
click at [107, 271] on div "Update Appointment View History Reference Number * 77-11028-US SHIP#/M Shipment…" at bounding box center [429, 207] width 858 height 415
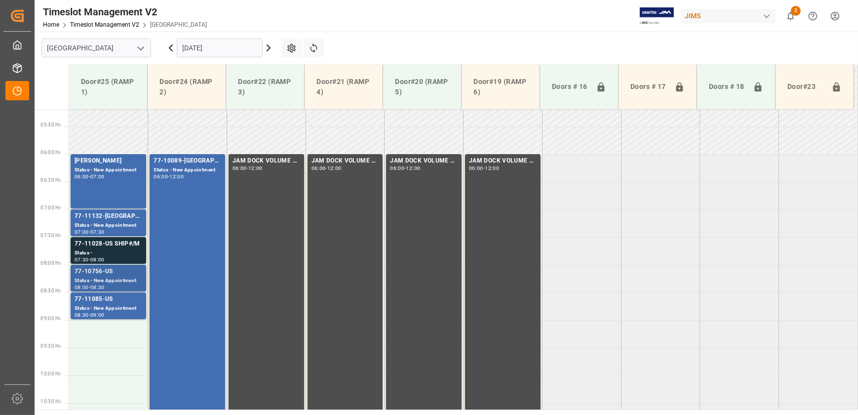
click at [107, 276] on div "Status - New Appointment" at bounding box center [109, 280] width 68 height 8
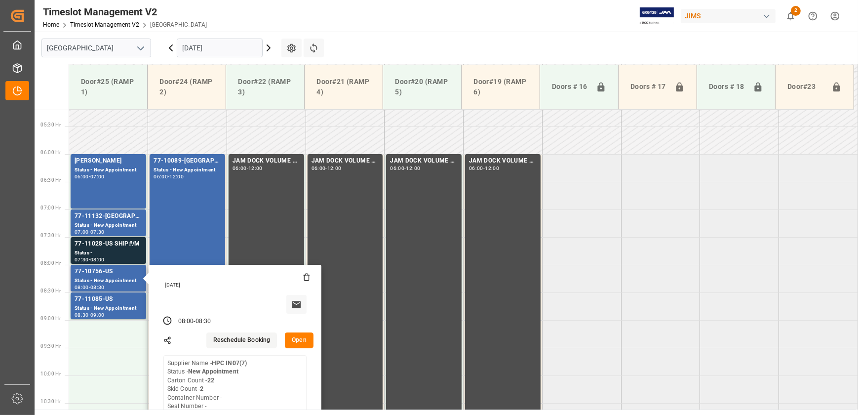
click at [300, 339] on button "Open" at bounding box center [299, 340] width 29 height 16
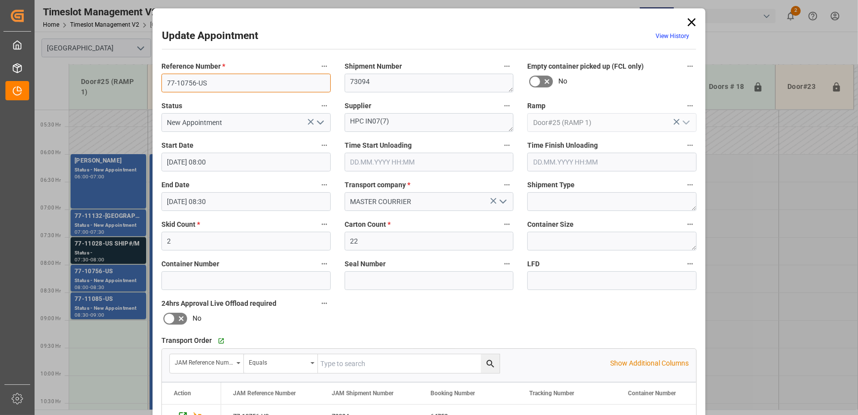
click at [231, 84] on input "77-10756-US" at bounding box center [245, 83] width 169 height 19
click at [100, 308] on div "Update Appointment View History Reference Number * 77-10756-US Shipment Number …" at bounding box center [429, 207] width 858 height 415
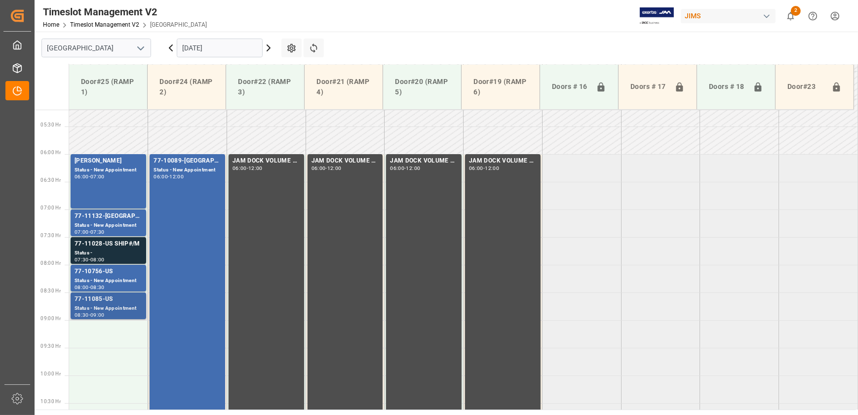
click at [100, 306] on div "Status - New Appointment" at bounding box center [109, 308] width 68 height 8
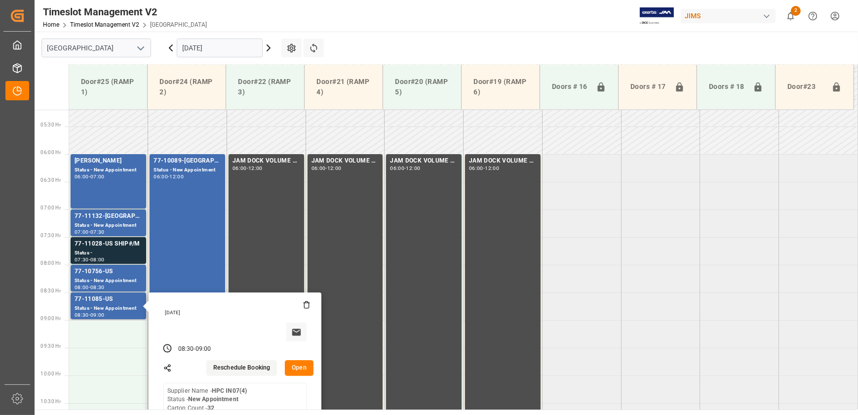
click at [306, 366] on button "Open" at bounding box center [299, 368] width 29 height 16
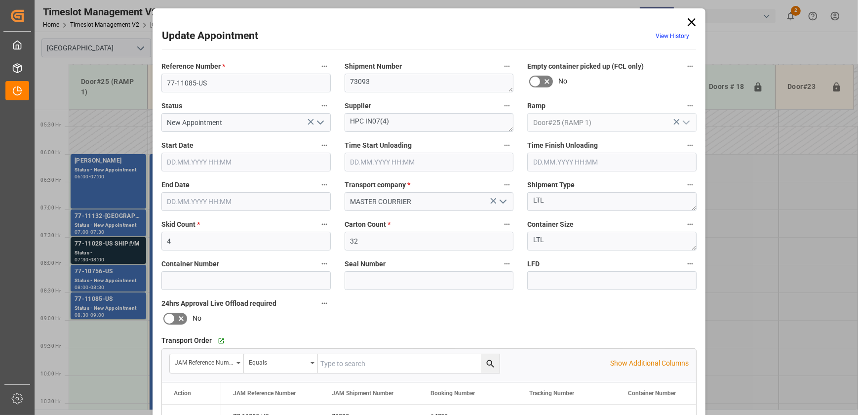
type input "[DATE] 08:30"
type input "[DATE] 09:00"
type input "[DATE] 13:06"
click at [219, 75] on input "77-11085-US" at bounding box center [245, 83] width 169 height 19
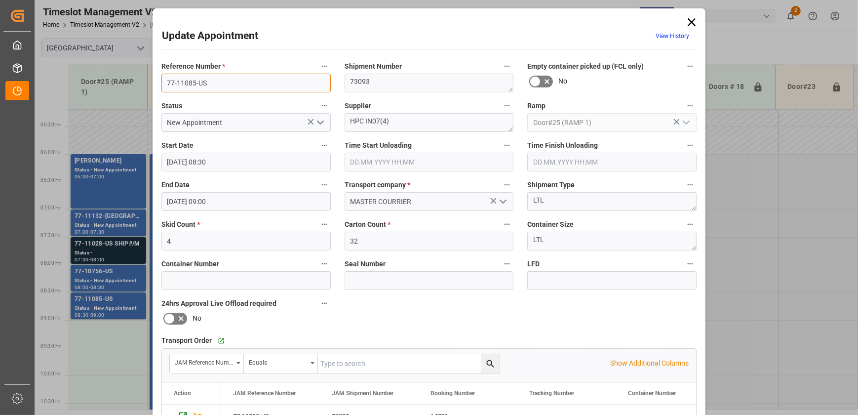
click at [219, 75] on input "77-11085-US" at bounding box center [245, 83] width 169 height 19
drag, startPoint x: 689, startPoint y: 21, endPoint x: 538, endPoint y: 38, distance: 151.0
click at [689, 21] on icon at bounding box center [692, 22] width 8 height 8
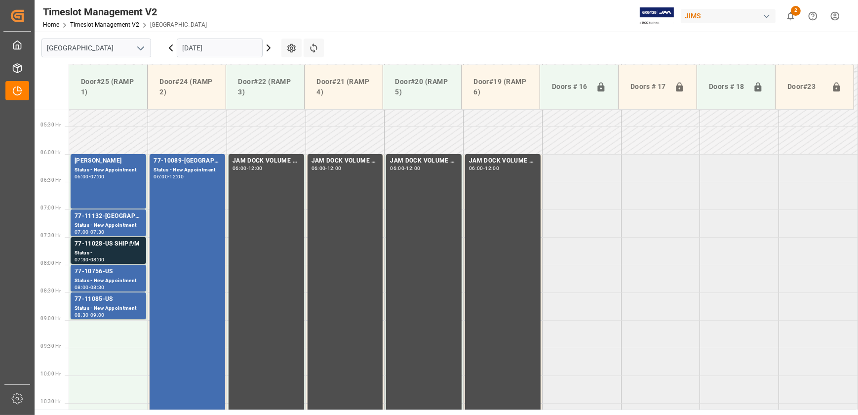
click at [269, 45] on icon at bounding box center [269, 48] width 12 height 12
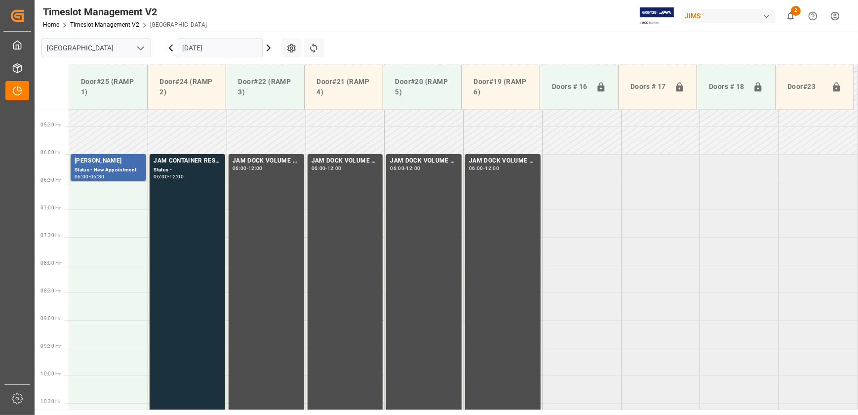
click at [168, 46] on icon at bounding box center [171, 48] width 12 height 12
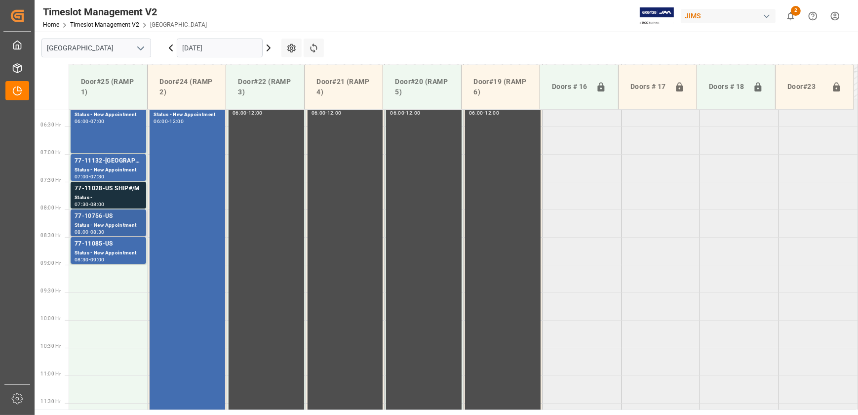
scroll to position [332, 0]
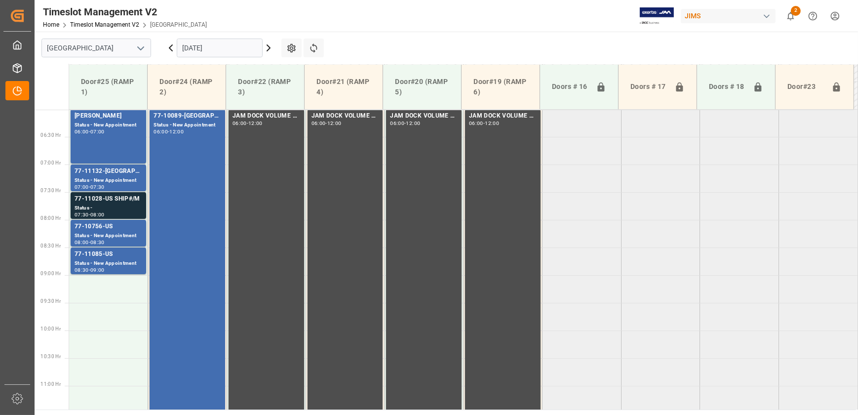
click at [168, 47] on icon at bounding box center [171, 48] width 12 height 12
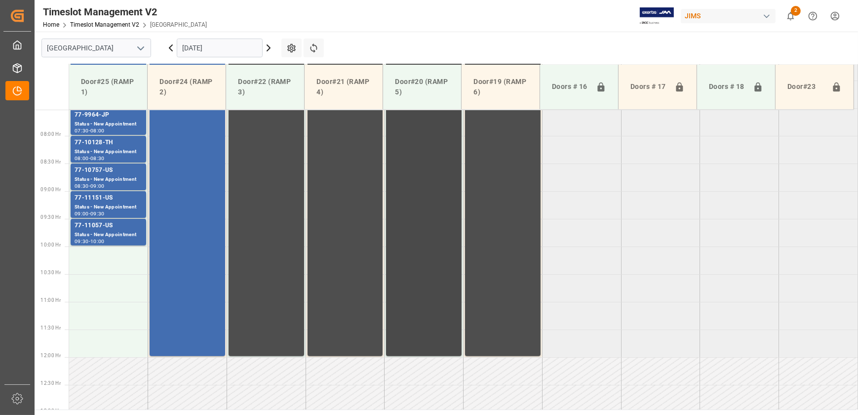
scroll to position [287, 0]
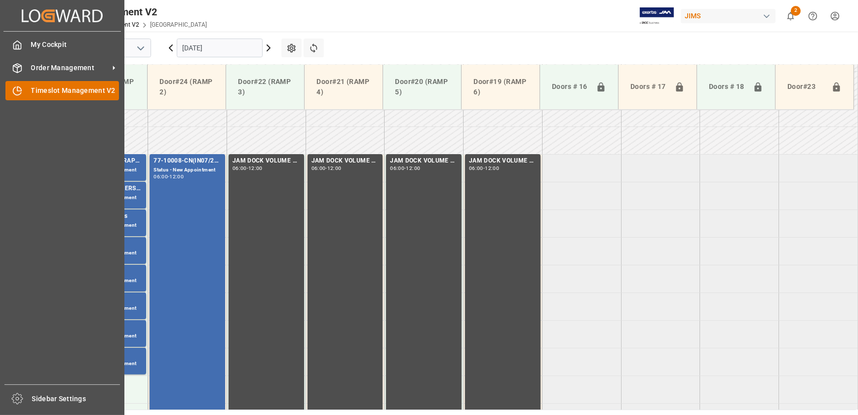
click at [17, 90] on icon at bounding box center [19, 89] width 4 height 4
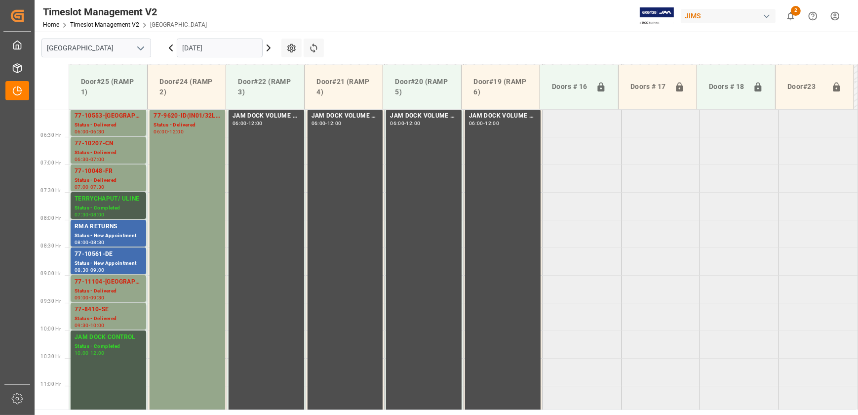
scroll to position [332, 0]
click at [125, 257] on div "77-10561-DE" at bounding box center [109, 254] width 68 height 10
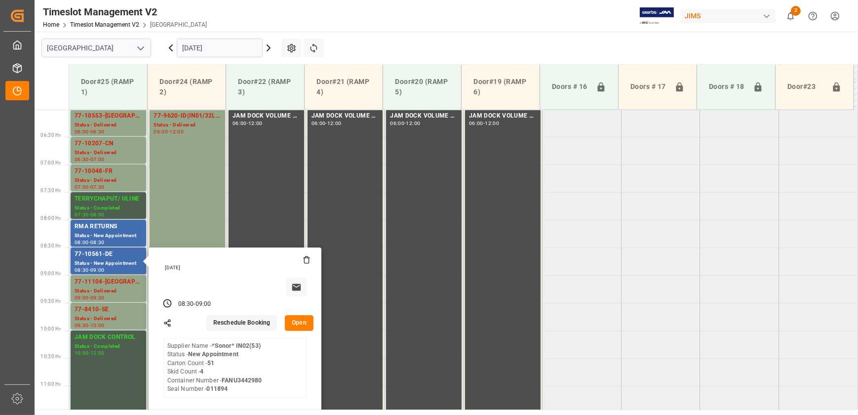
click at [306, 322] on button "Open" at bounding box center [299, 323] width 29 height 16
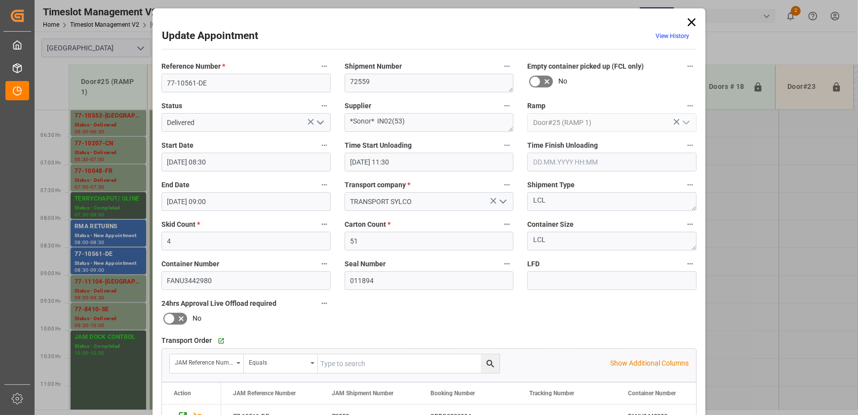
click at [685, 16] on icon at bounding box center [692, 22] width 14 height 14
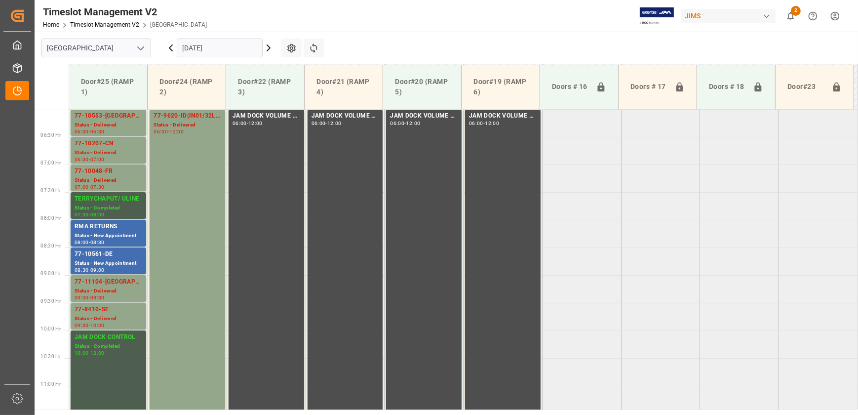
click at [686, 22] on div "JIMS" at bounding box center [728, 16] width 95 height 14
click at [268, 45] on html "Created by potrace 1.15, written by [PERSON_NAME] [DATE]-[DATE] Created by potr…" at bounding box center [429, 207] width 858 height 415
click at [270, 47] on icon at bounding box center [269, 48] width 12 height 12
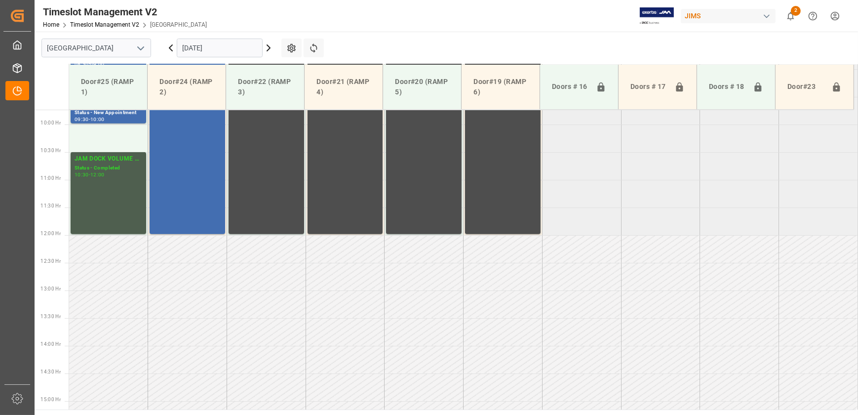
scroll to position [609, 0]
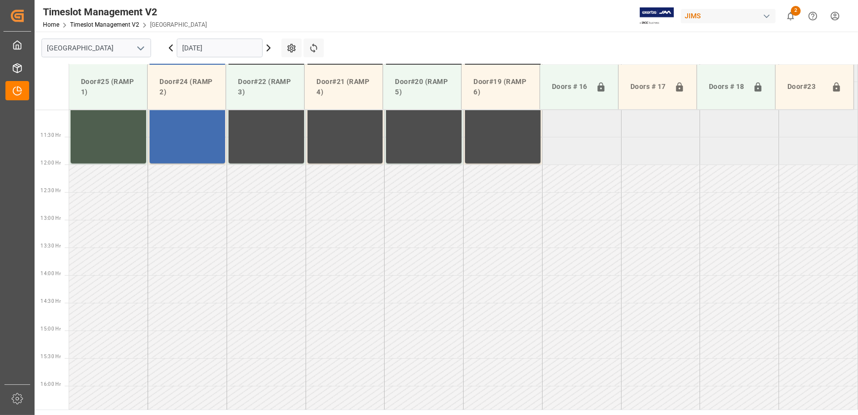
click at [169, 46] on icon at bounding box center [171, 48] width 12 height 12
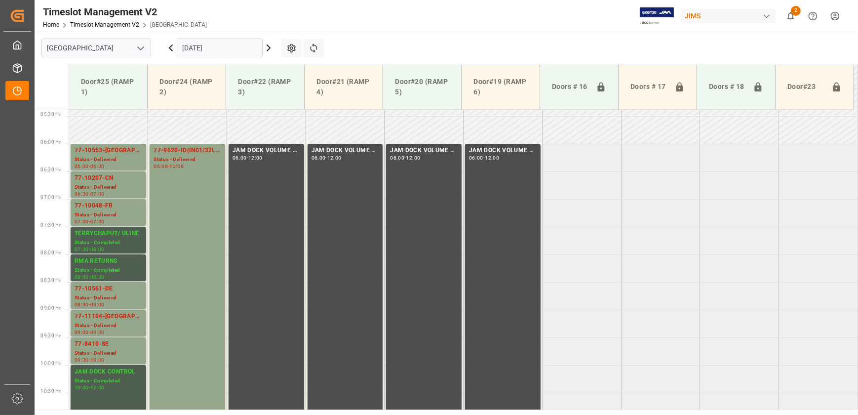
scroll to position [298, 0]
